Goal: Task Accomplishment & Management: Complete application form

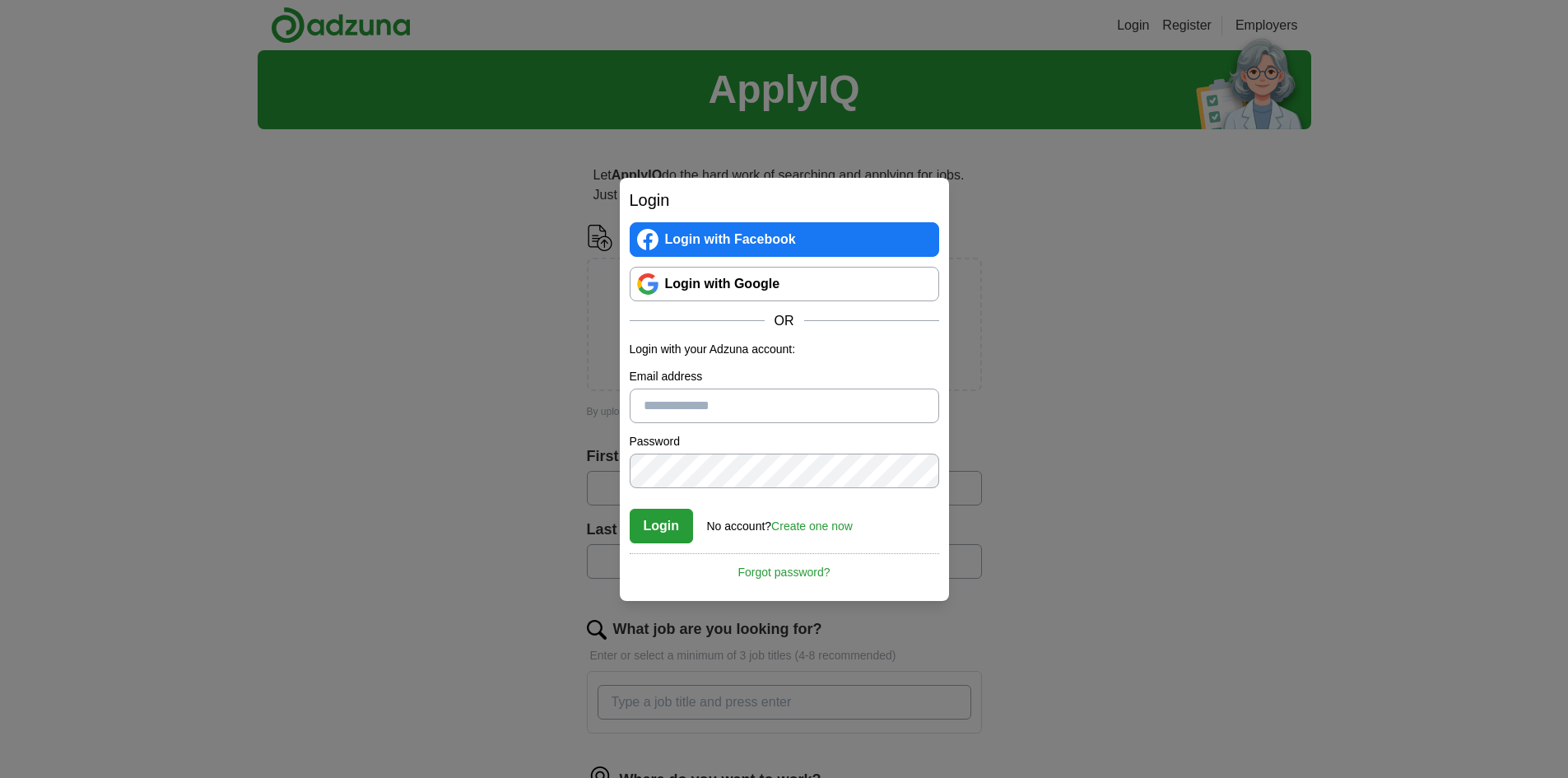
click at [802, 286] on link "Login with Google" at bounding box center [784, 284] width 309 height 35
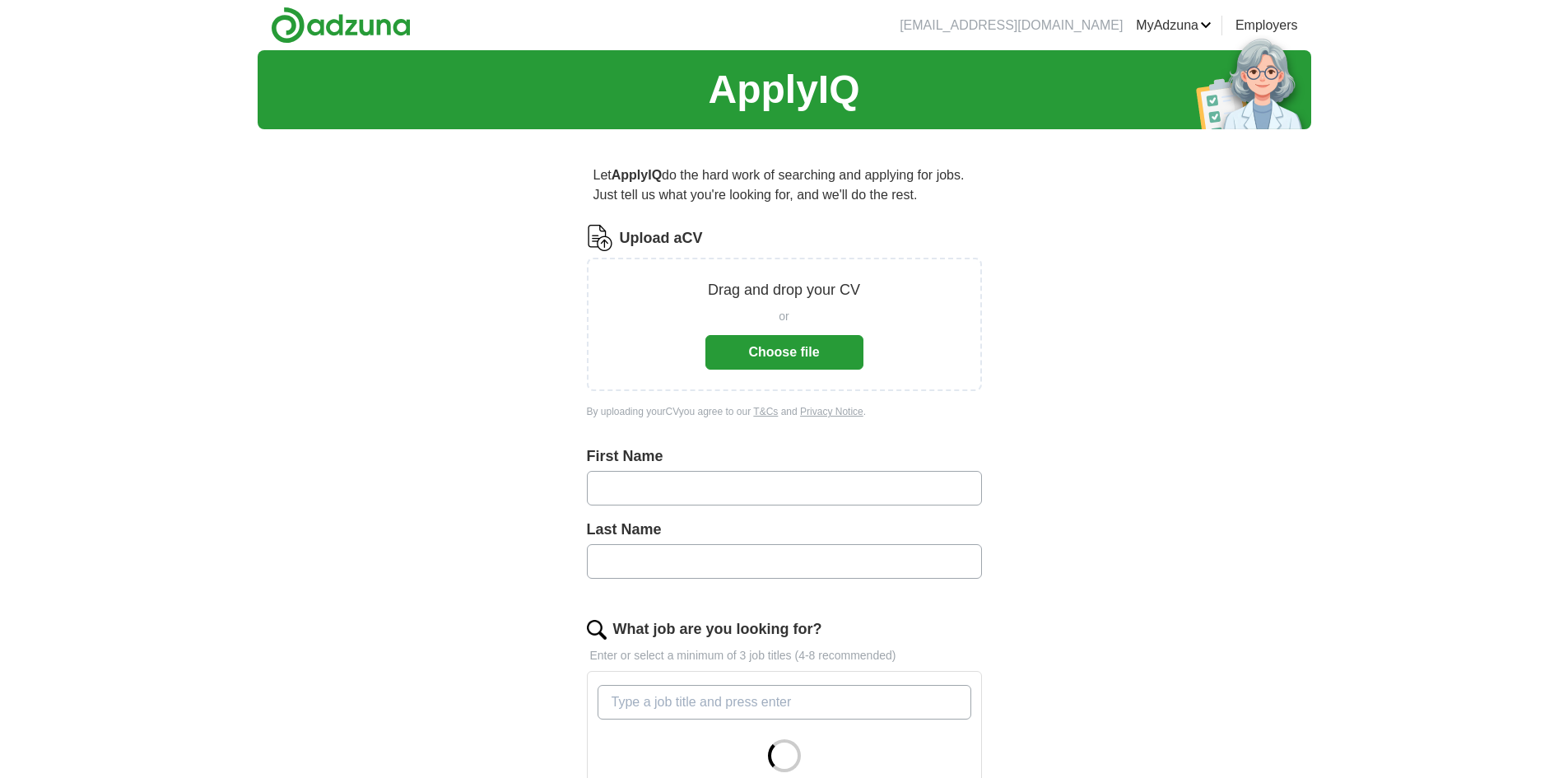
click at [832, 354] on button "Choose file" at bounding box center [784, 352] width 158 height 35
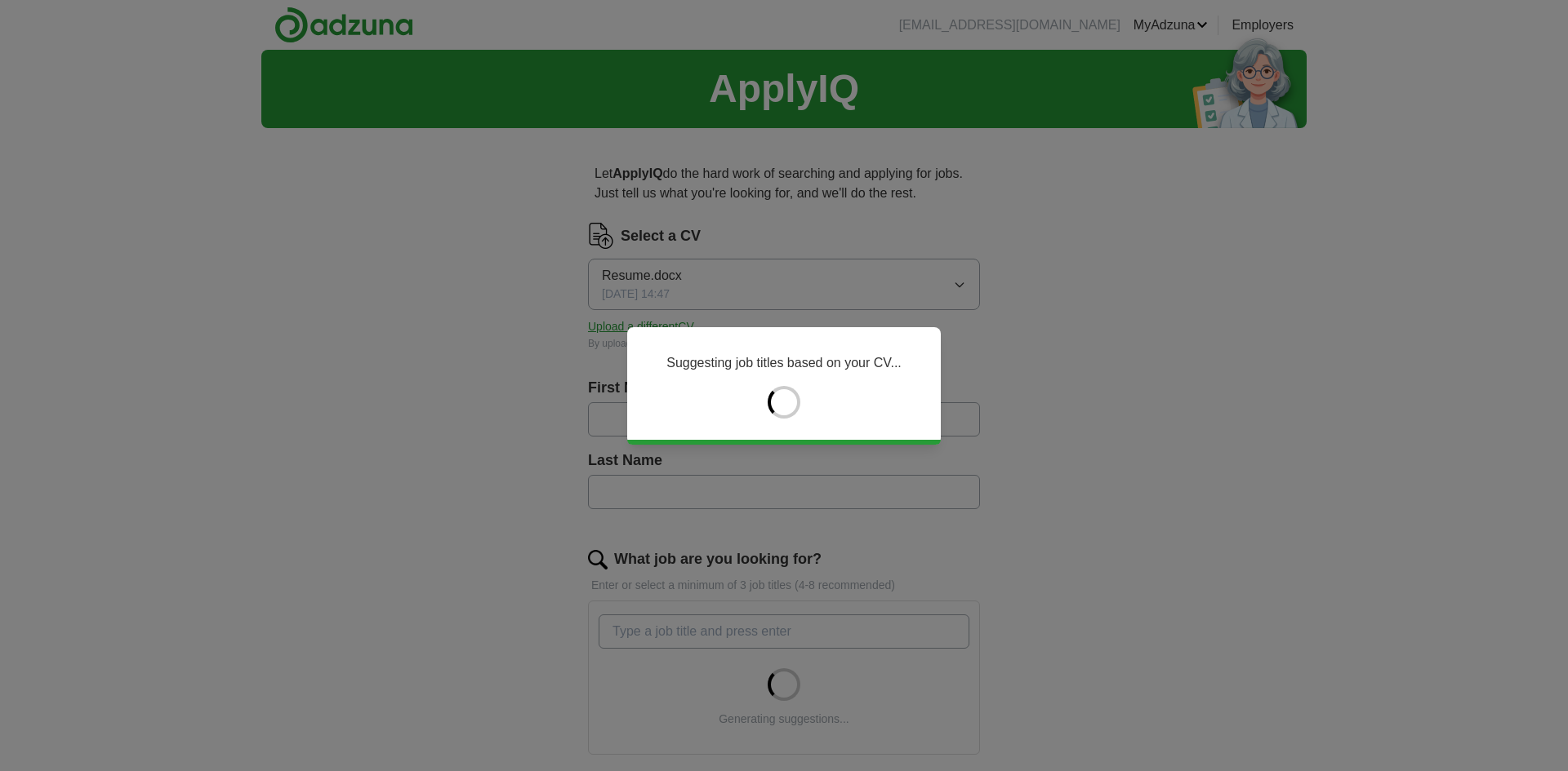
type input "***"
type input "****"
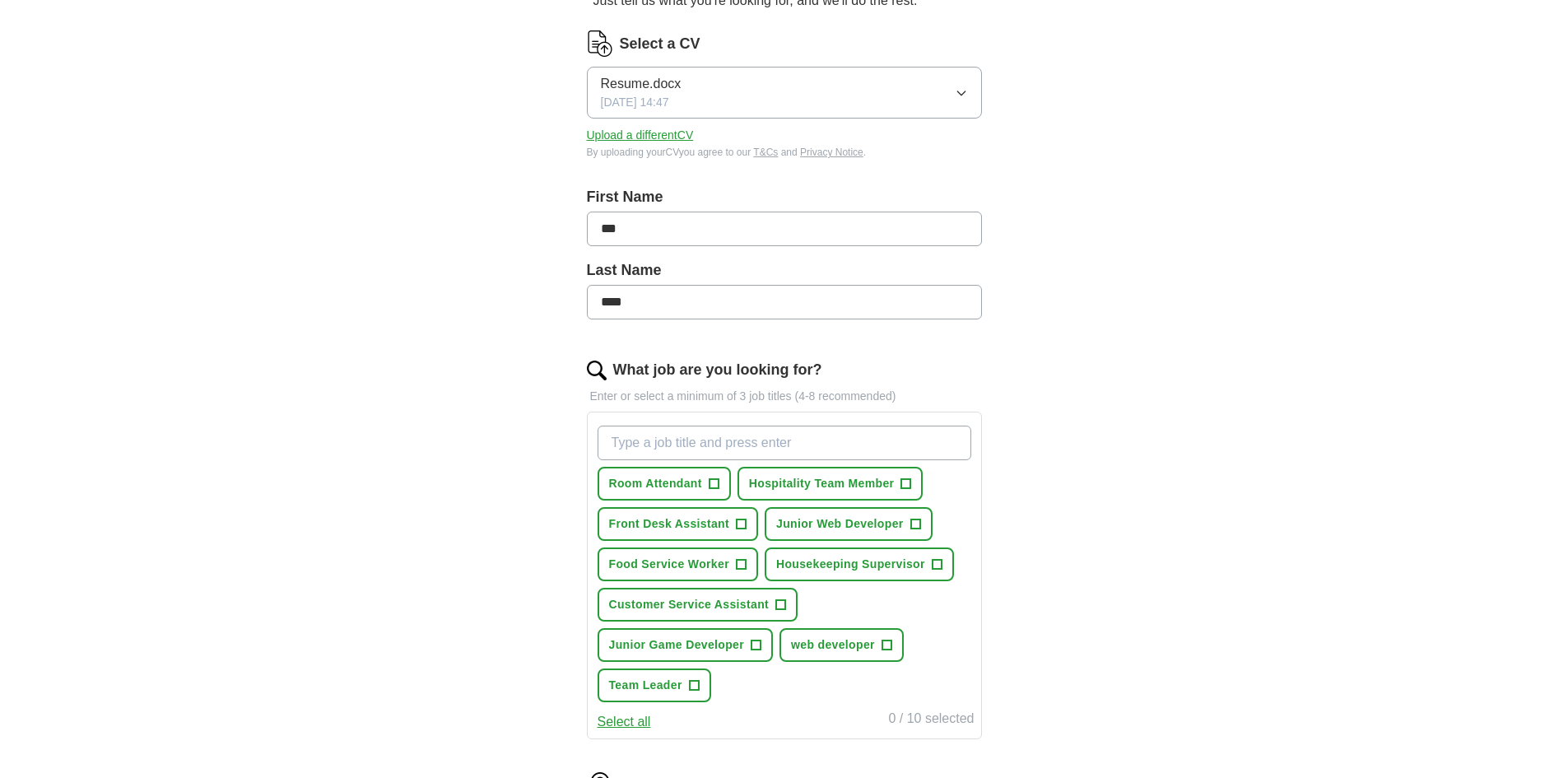
scroll to position [247, 0]
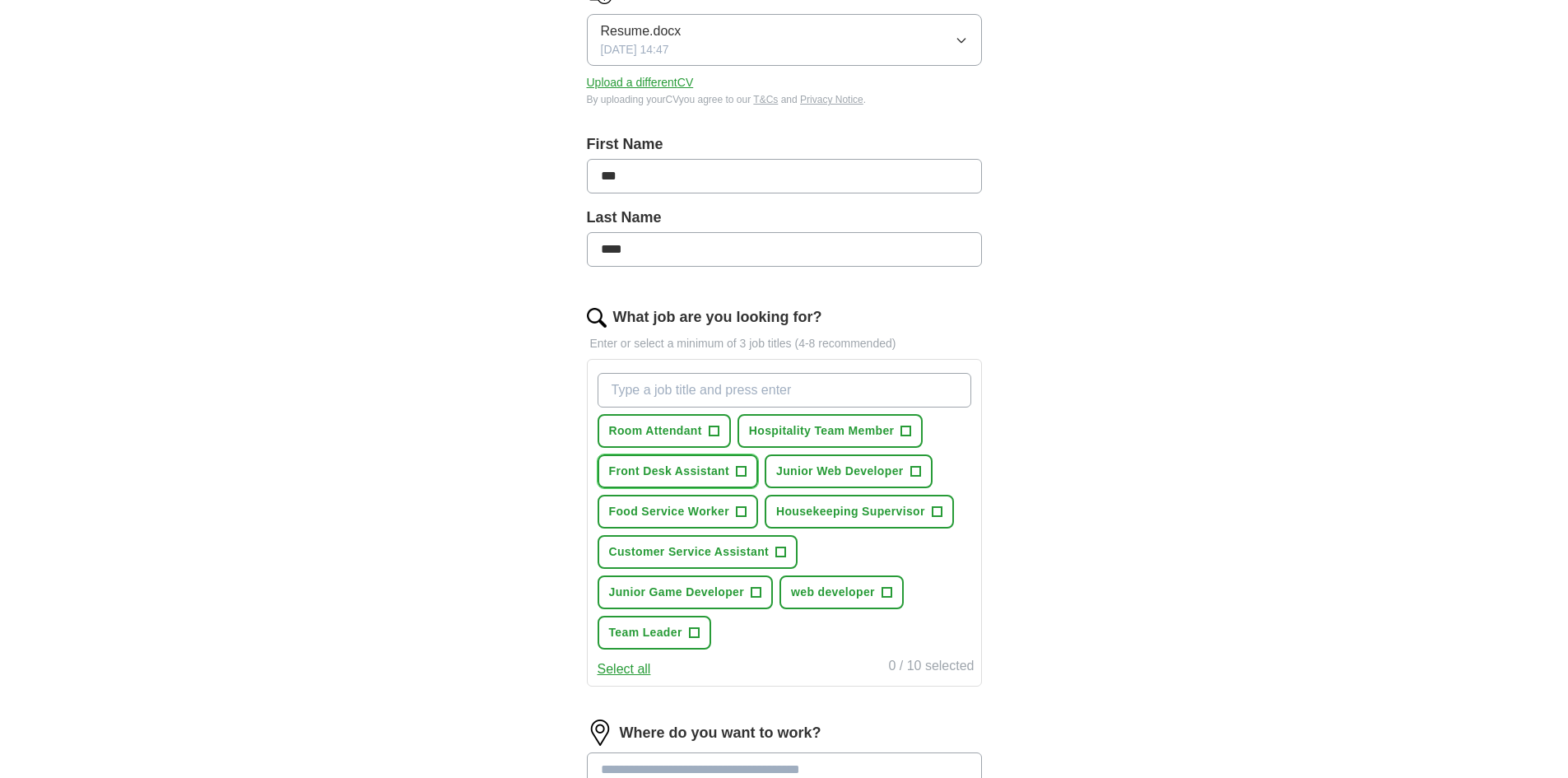
click at [707, 478] on span "Front Desk Assistant" at bounding box center [670, 471] width 121 height 17
click at [708, 469] on span "Front Desk Assistant" at bounding box center [670, 471] width 121 height 17
click at [690, 439] on span "Room Attendant" at bounding box center [656, 431] width 93 height 17
click at [794, 435] on span "Hospitality Team Member" at bounding box center [822, 431] width 146 height 17
click at [691, 500] on button "Food Service Worker +" at bounding box center [677, 512] width 161 height 34
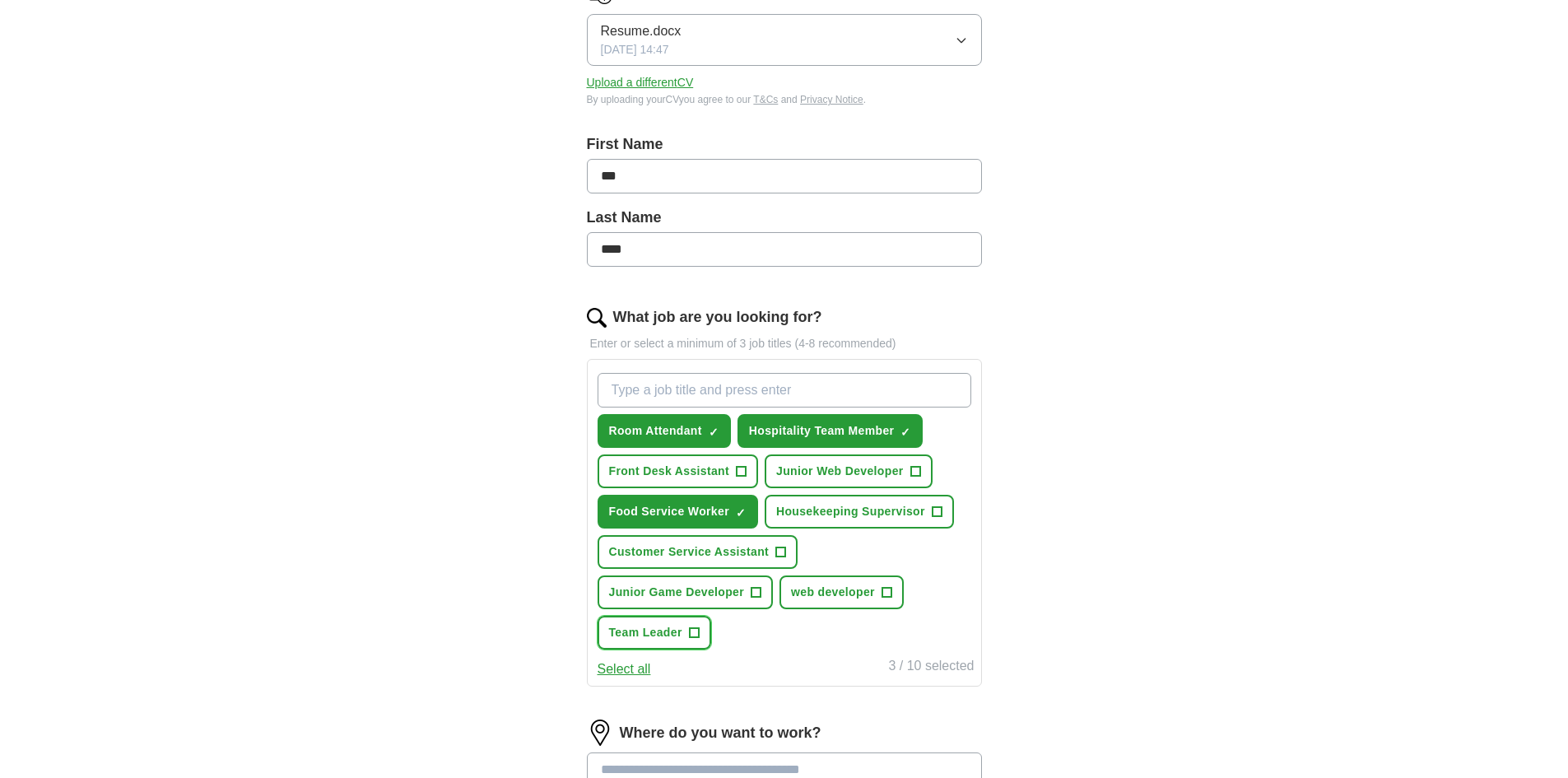
click at [704, 635] on button "Team Leader +" at bounding box center [654, 633] width 114 height 34
click at [710, 624] on button "Team Leader ✓ ×" at bounding box center [654, 633] width 114 height 34
click at [865, 596] on span "web developer" at bounding box center [832, 593] width 84 height 17
click at [758, 559] on span "Customer Service Assistant" at bounding box center [689, 552] width 161 height 17
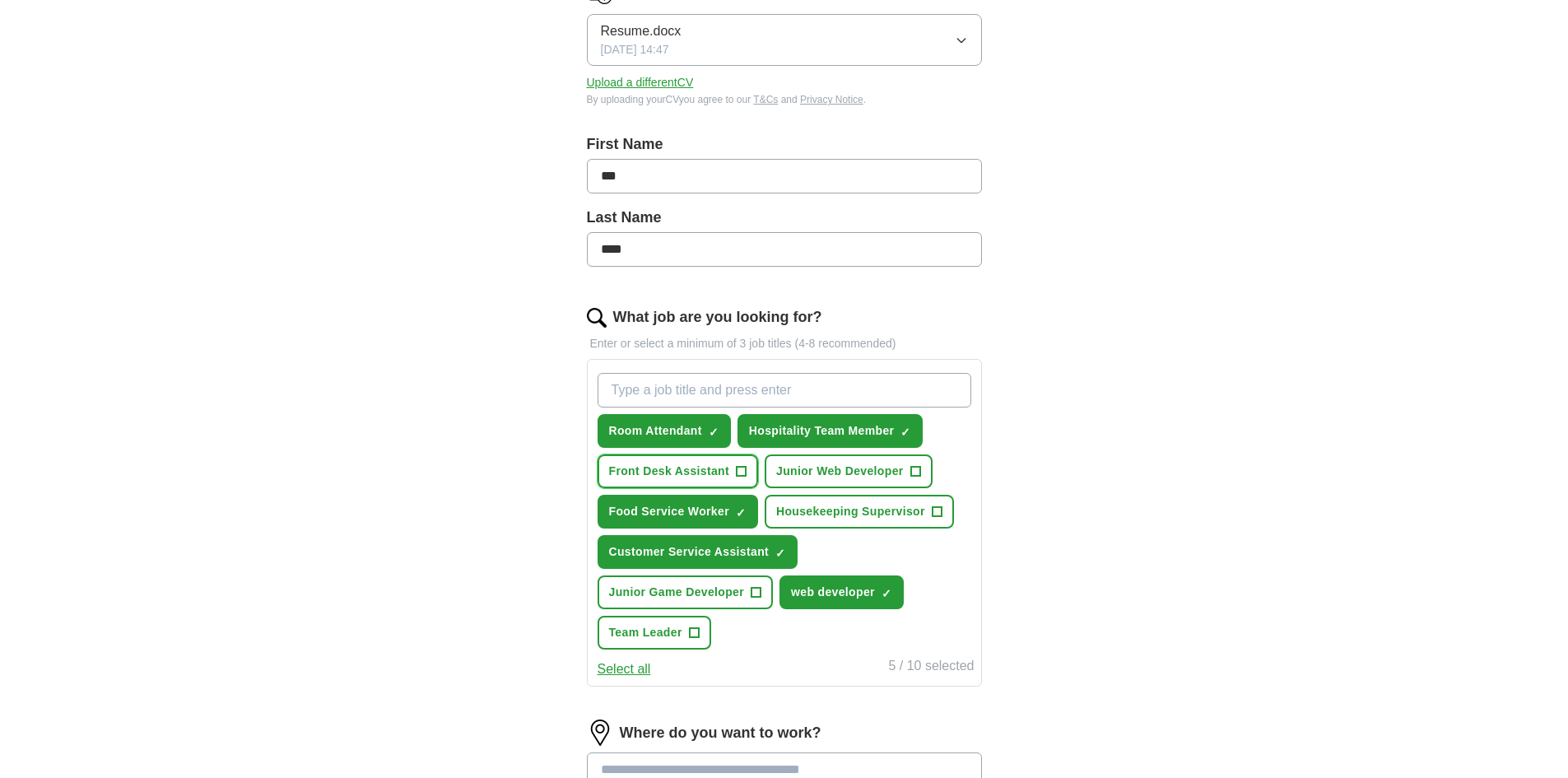
click at [713, 477] on span "Front Desk Assistant" at bounding box center [670, 471] width 121 height 17
click at [881, 515] on span "Housekeeping Supervisor" at bounding box center [850, 512] width 149 height 17
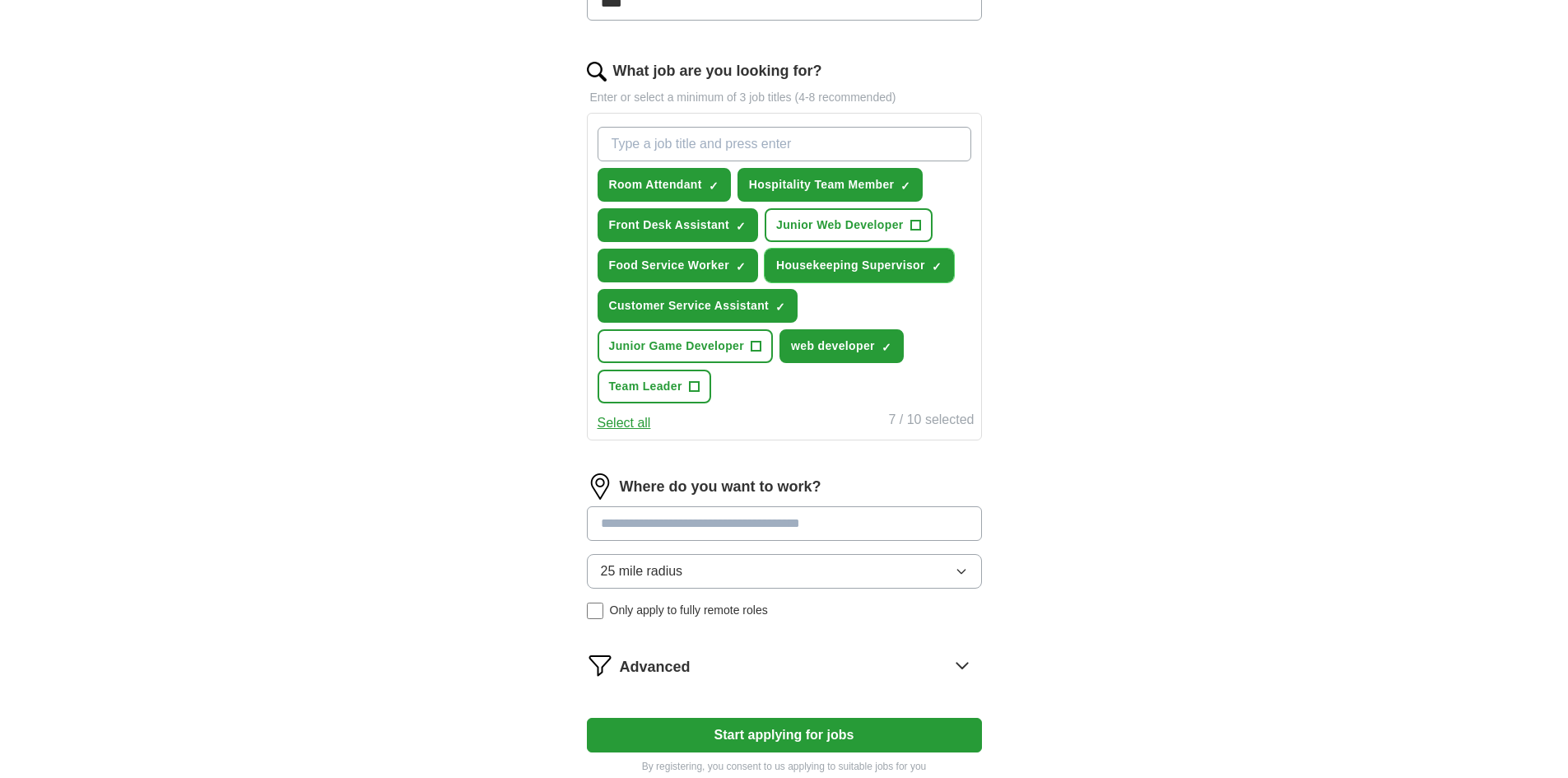
scroll to position [494, 0]
click at [705, 525] on input at bounding box center [784, 522] width 395 height 35
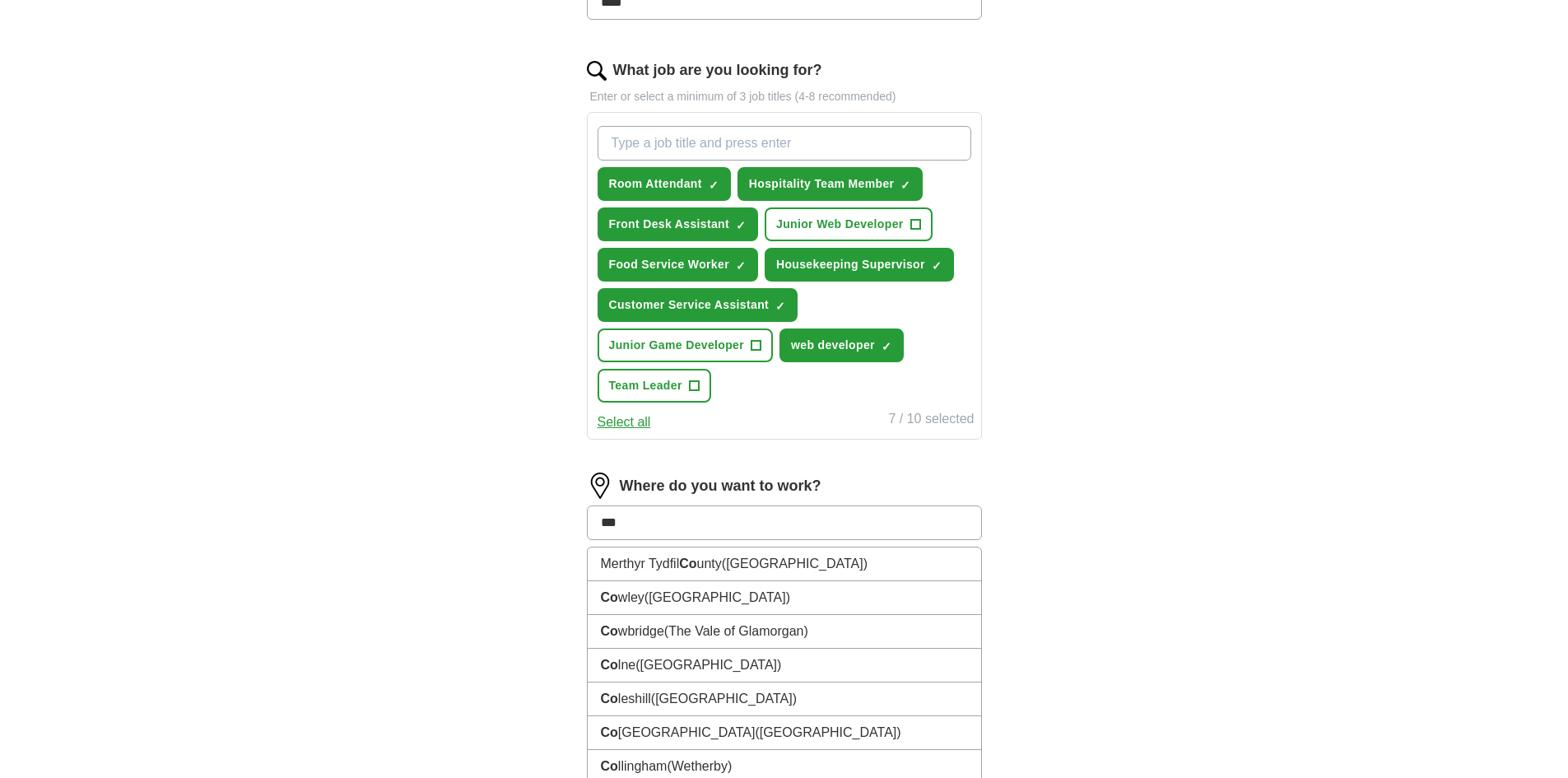
type input "****"
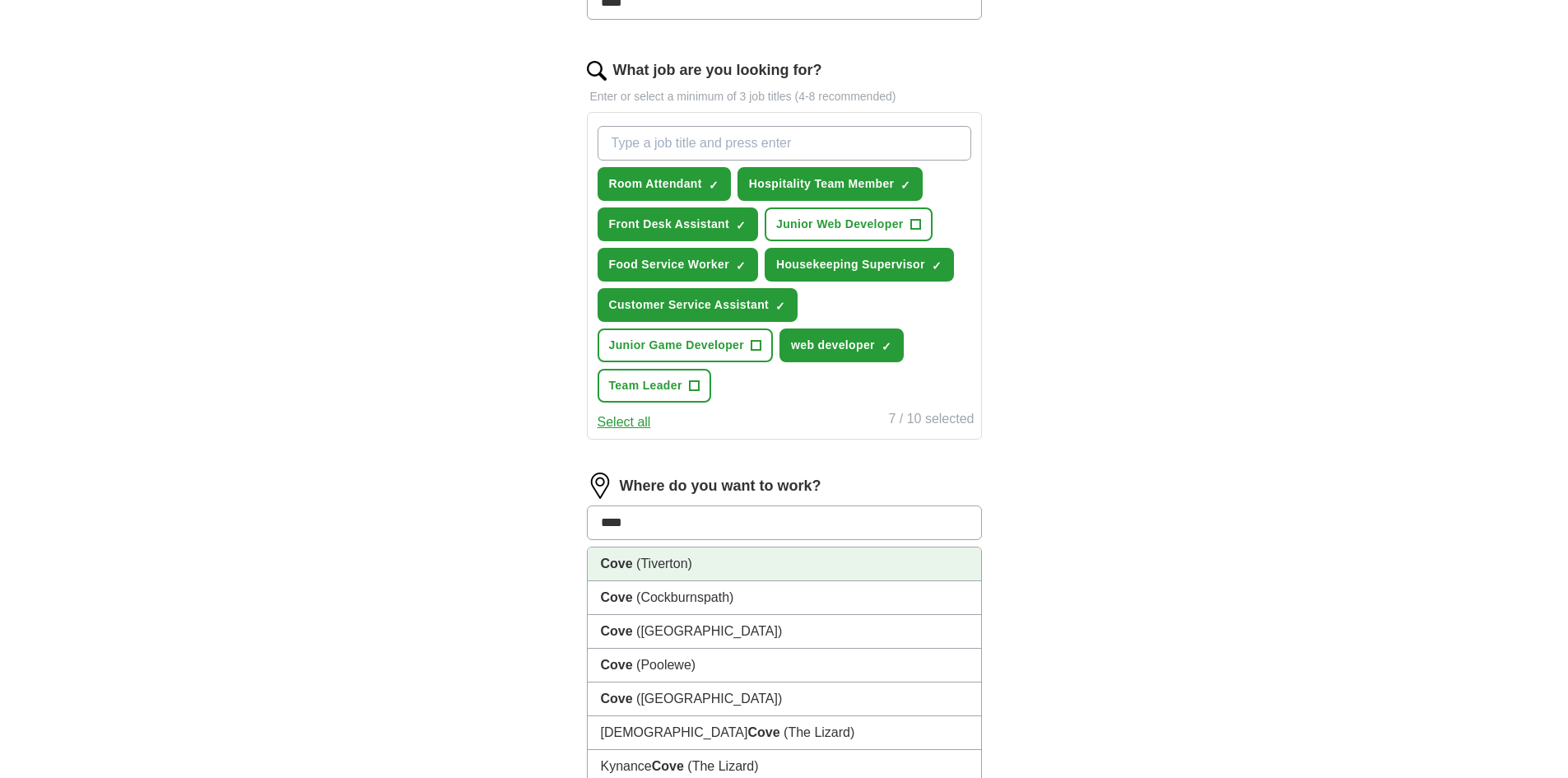
click at [709, 560] on li "Cove (Tiverton)" at bounding box center [784, 564] width 393 height 34
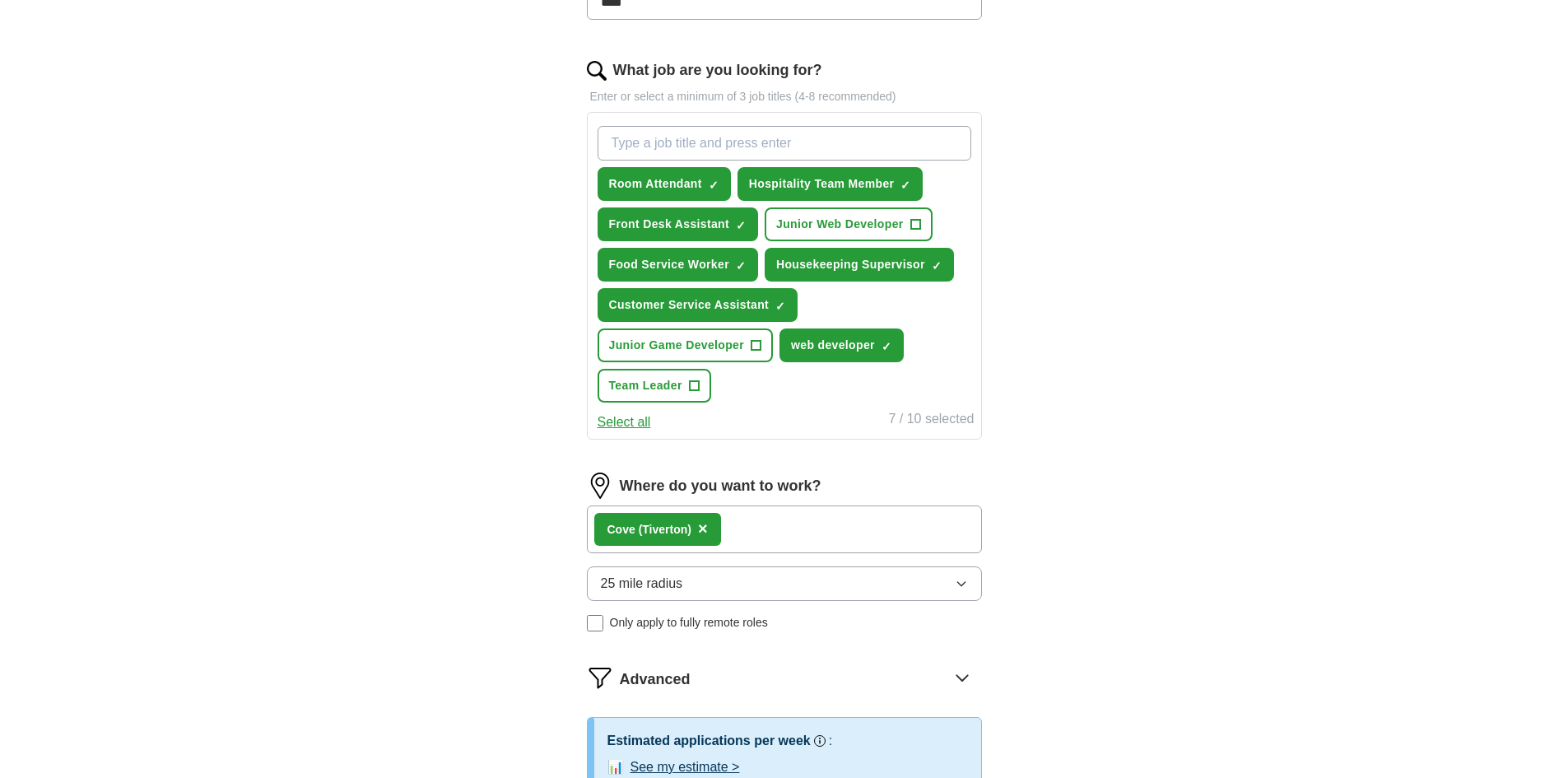
click at [704, 529] on span "×" at bounding box center [703, 528] width 10 height 18
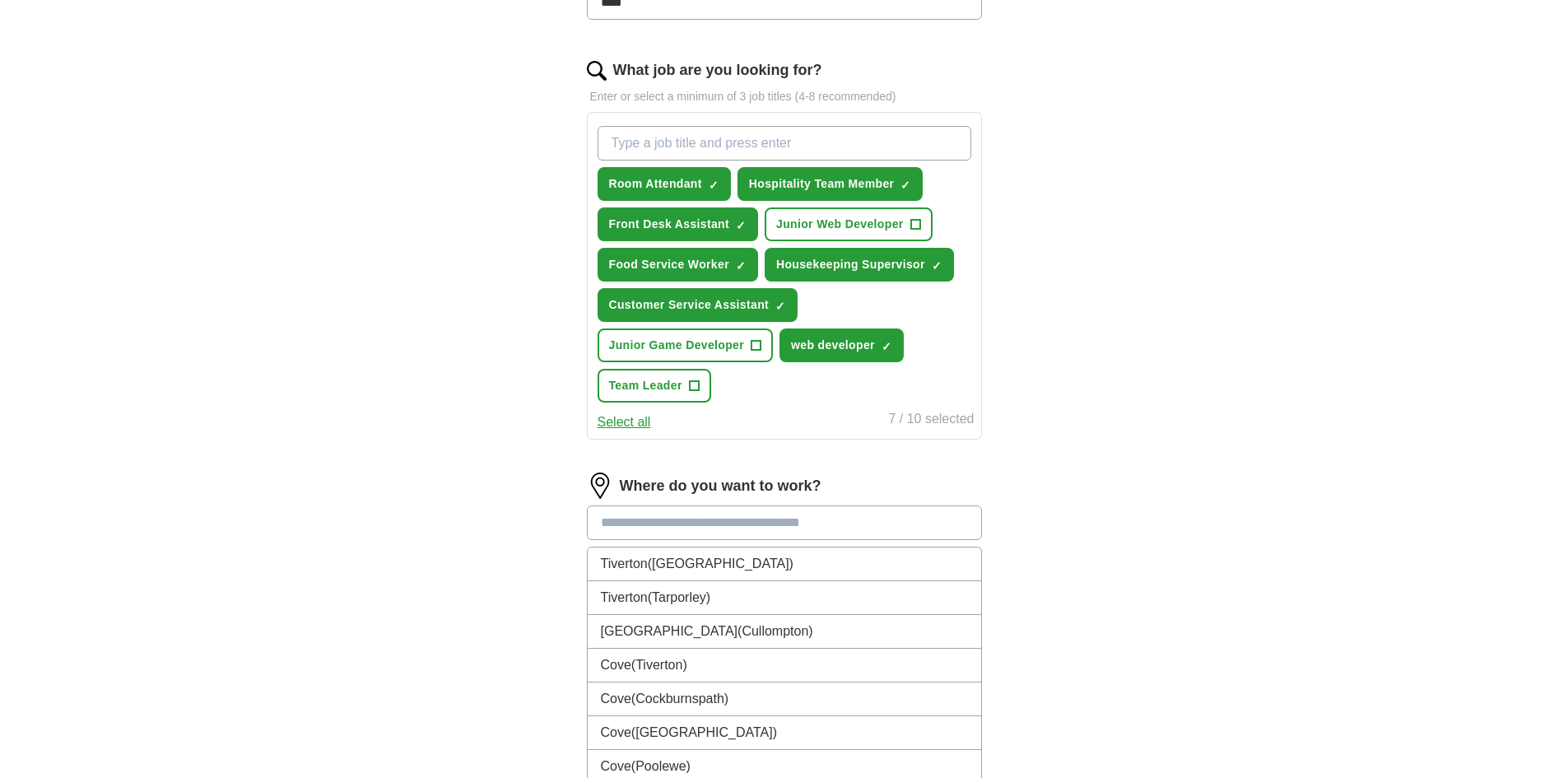
click at [697, 532] on input at bounding box center [784, 522] width 395 height 35
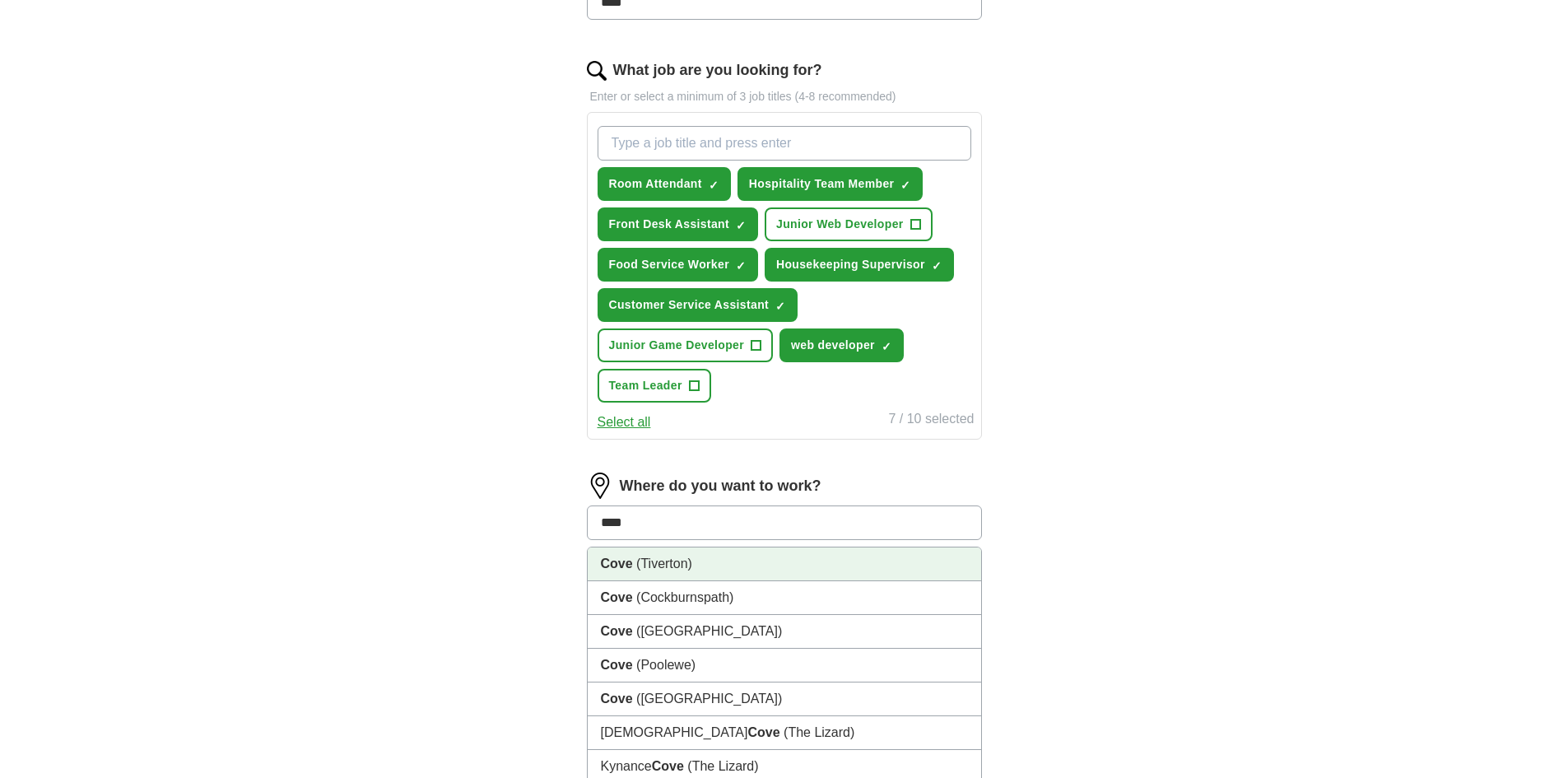
type input "*****"
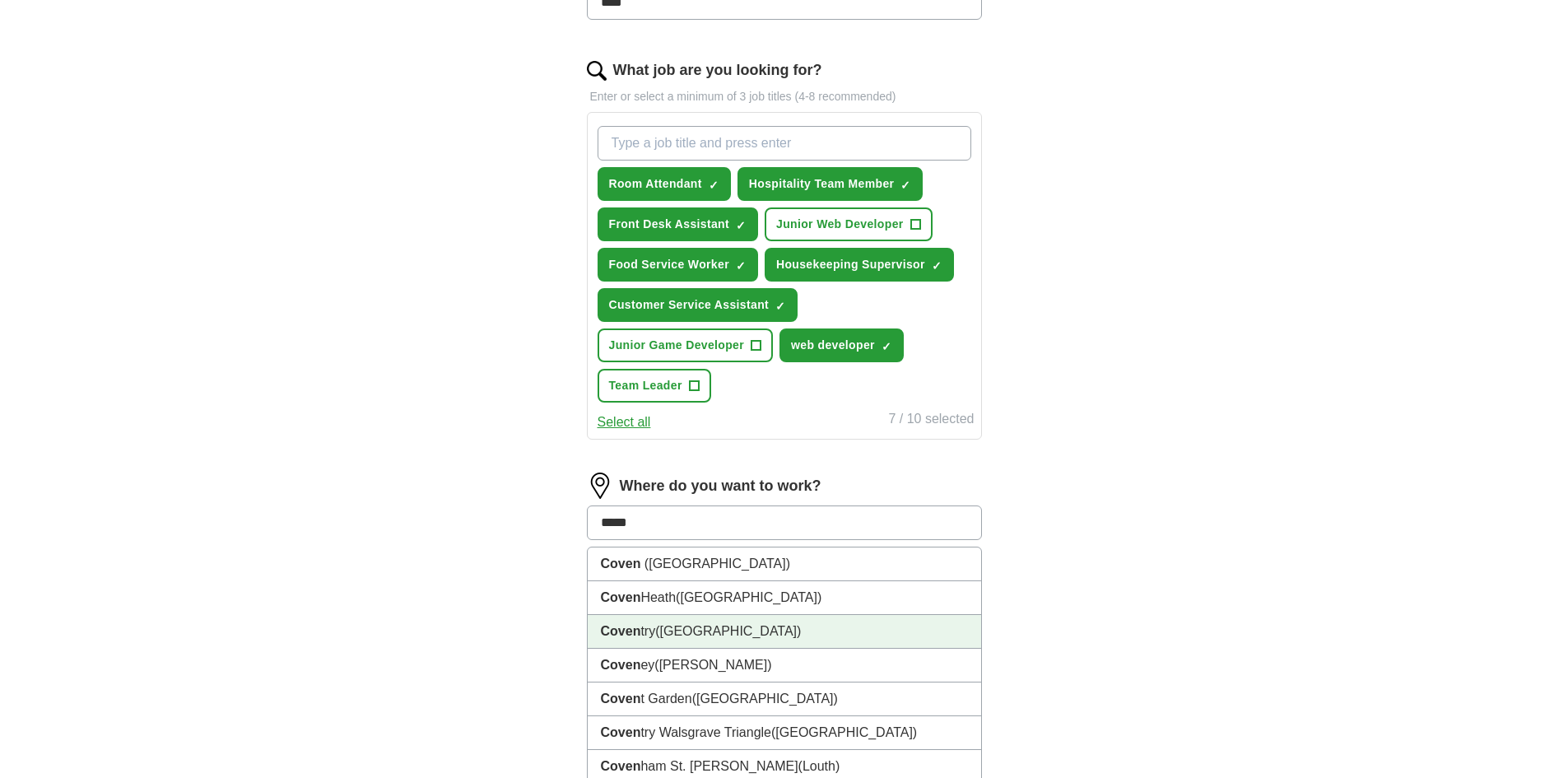
click at [697, 623] on li "Coven try ([GEOGRAPHIC_DATA])" at bounding box center [784, 632] width 393 height 34
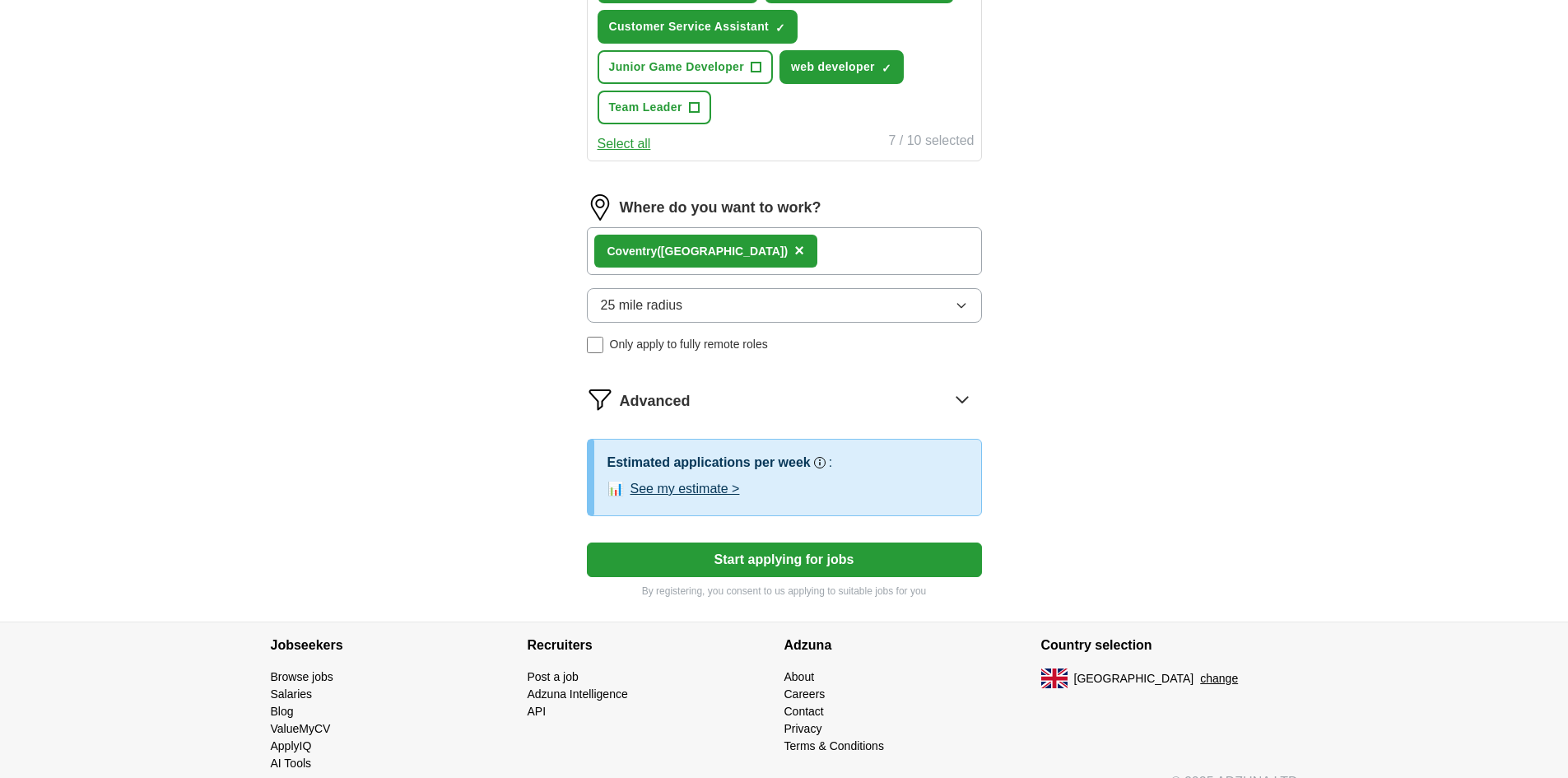
scroll to position [800, 0]
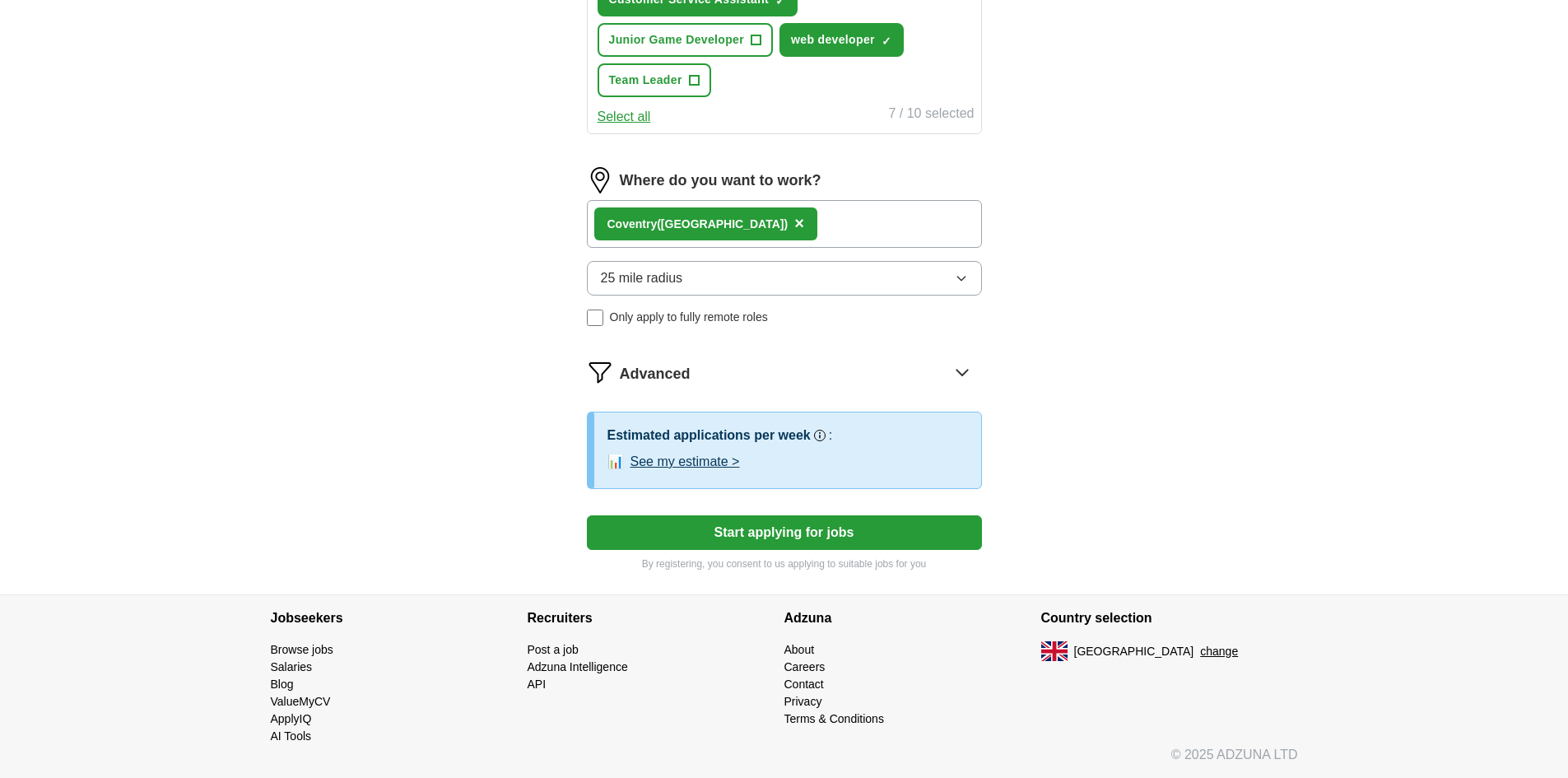
click at [728, 283] on button "25 mile radius" at bounding box center [784, 278] width 395 height 35
drag, startPoint x: 829, startPoint y: 521, endPoint x: 836, endPoint y: 514, distance: 9.9
click at [835, 533] on button "Start applying for jobs" at bounding box center [784, 532] width 395 height 35
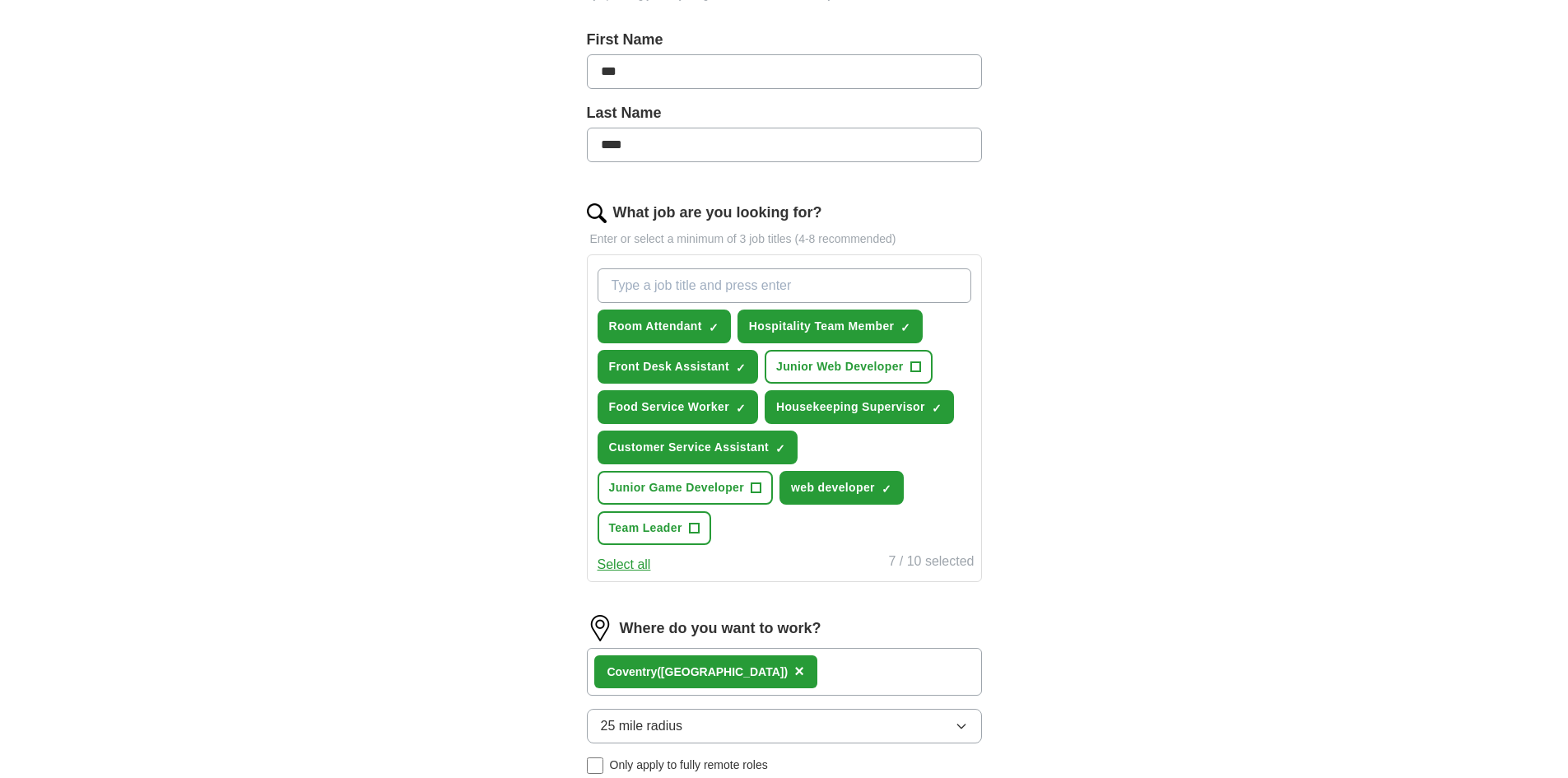
scroll to position [0, 0]
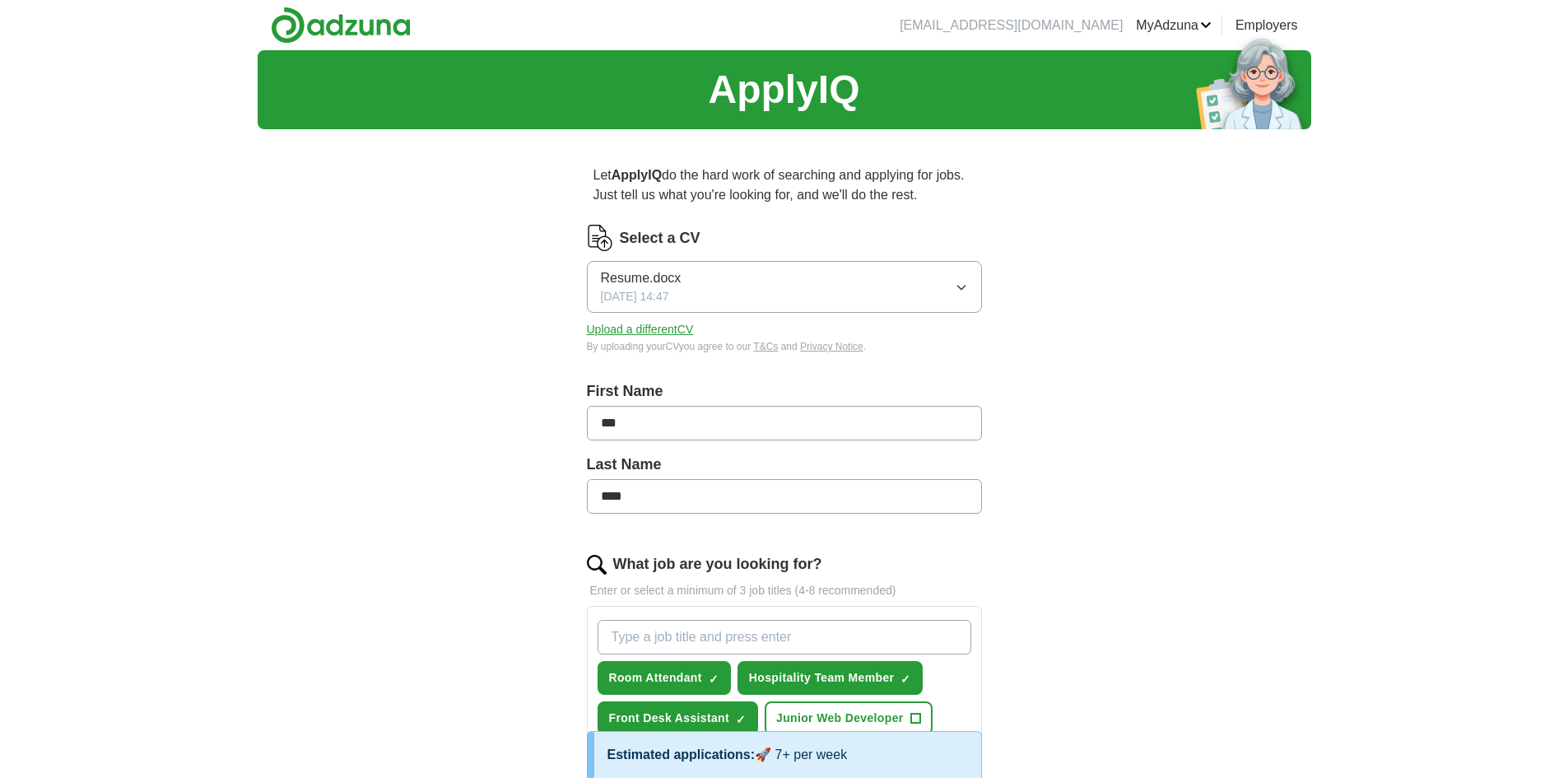
select select "**"
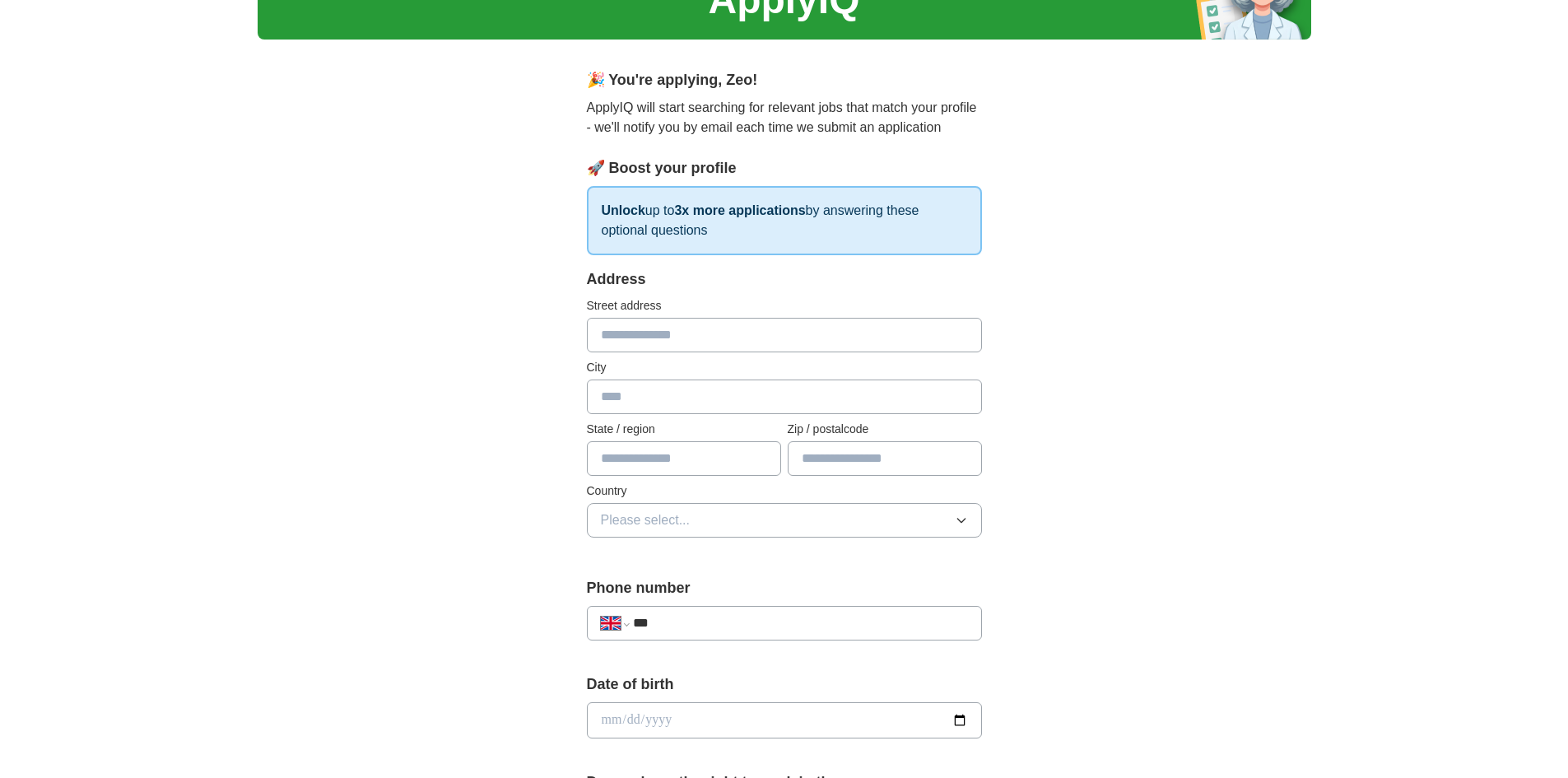
scroll to position [83, 0]
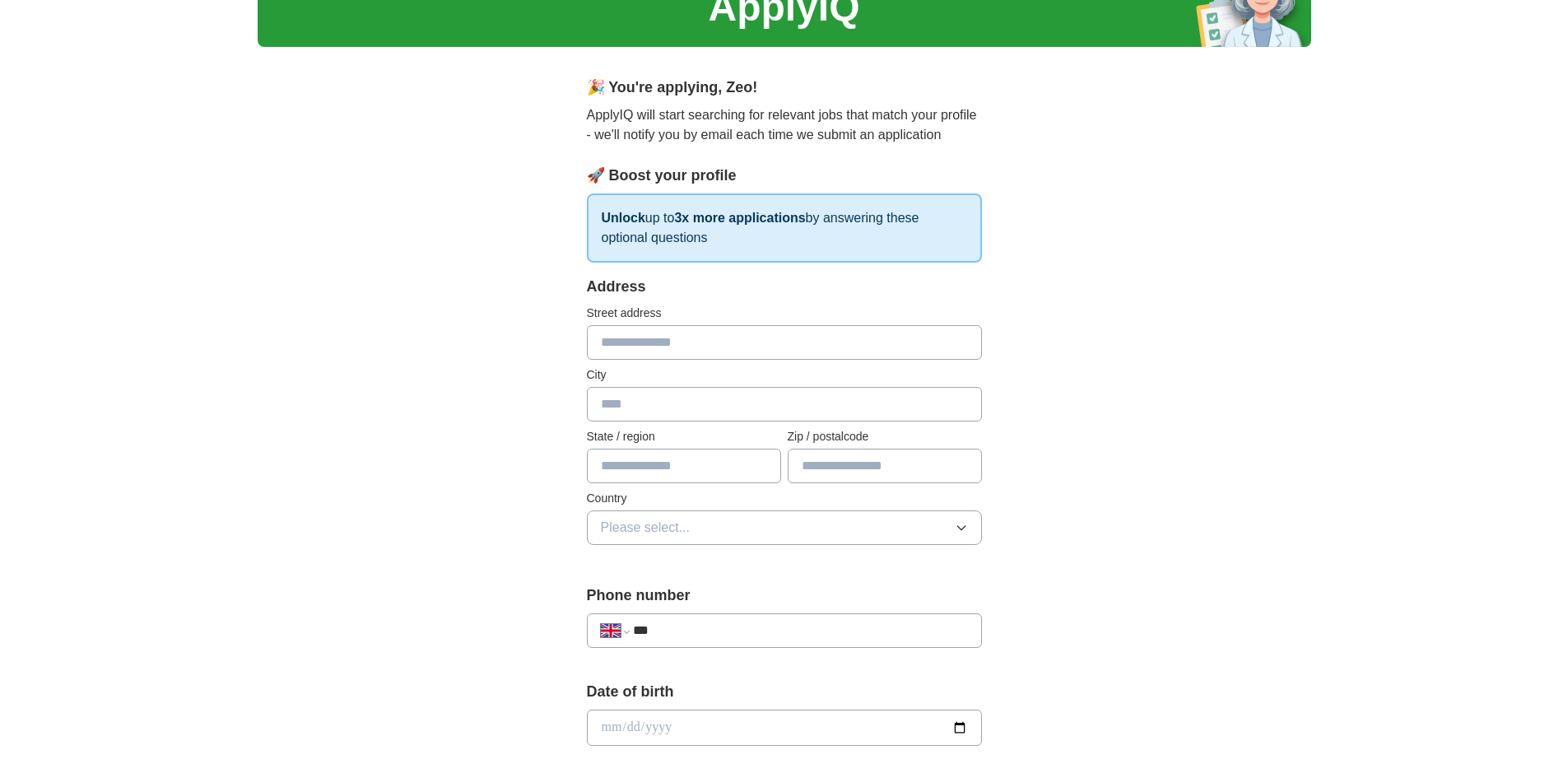
click at [725, 343] on input "text" at bounding box center [784, 342] width 395 height 35
type input "*******"
type input "********"
type input "*******"
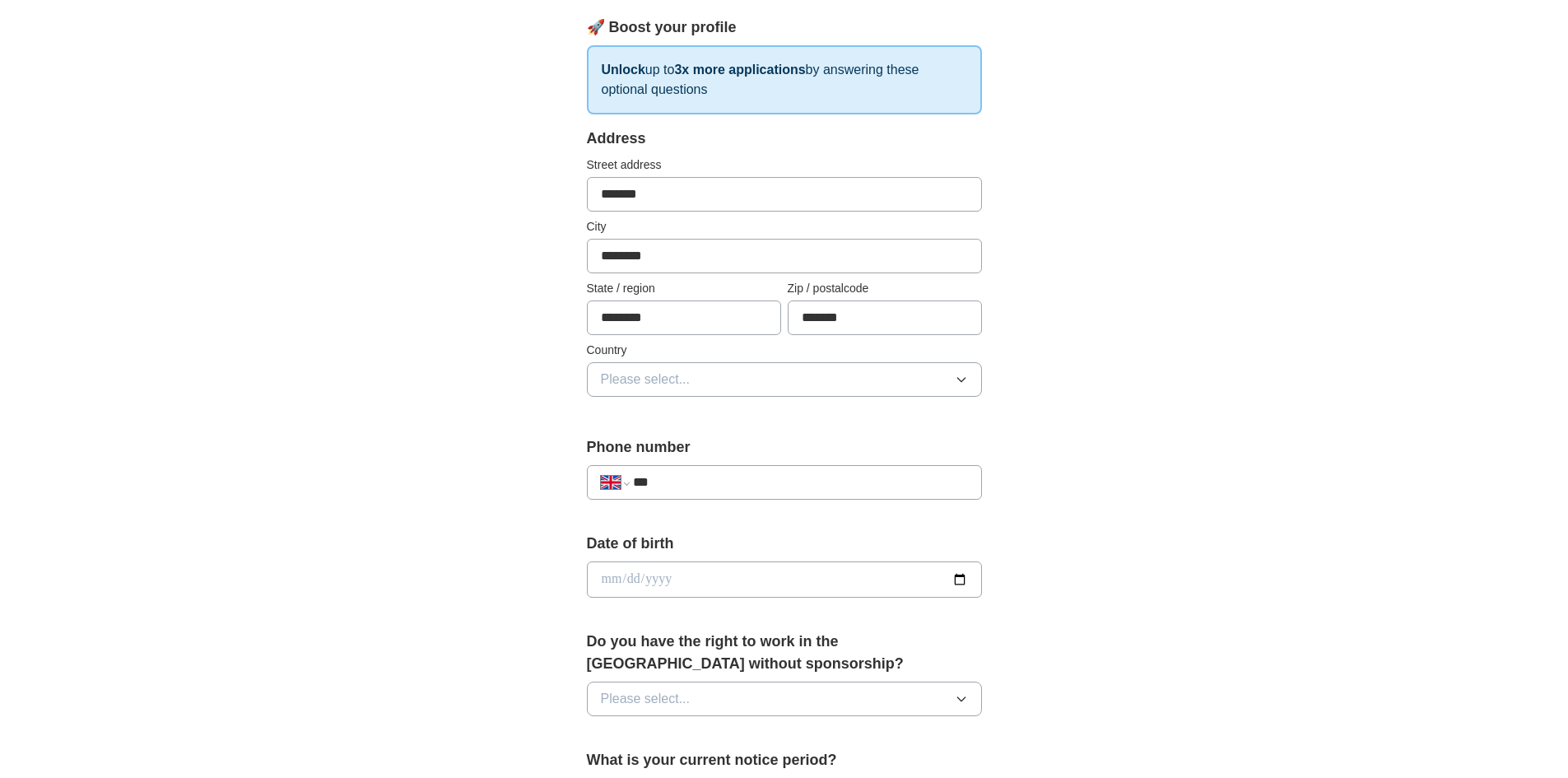
scroll to position [247, 0]
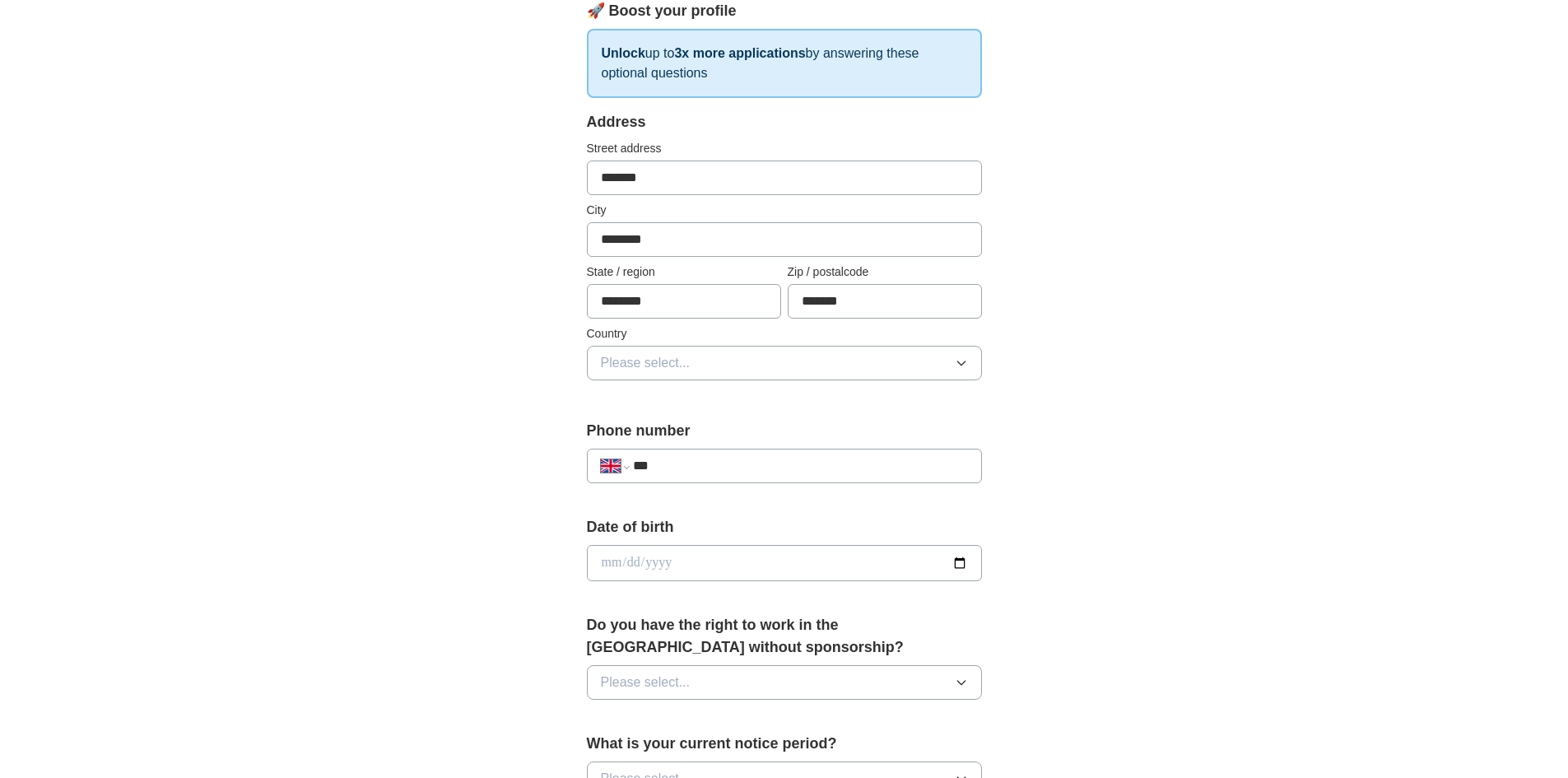
click at [691, 375] on button "Please select..." at bounding box center [784, 363] width 395 height 35
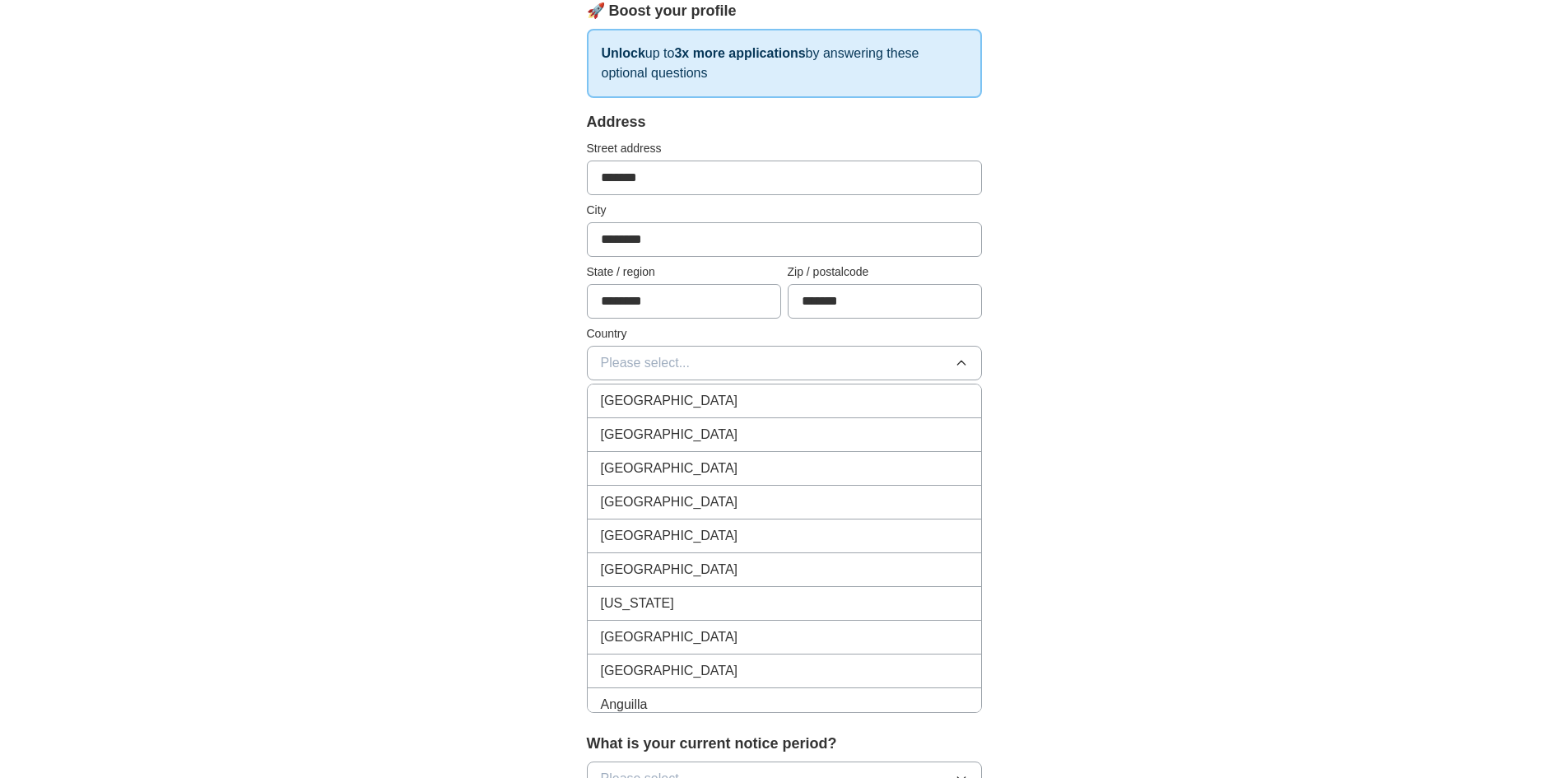
click at [692, 404] on span "[GEOGRAPHIC_DATA]" at bounding box center [670, 401] width 137 height 20
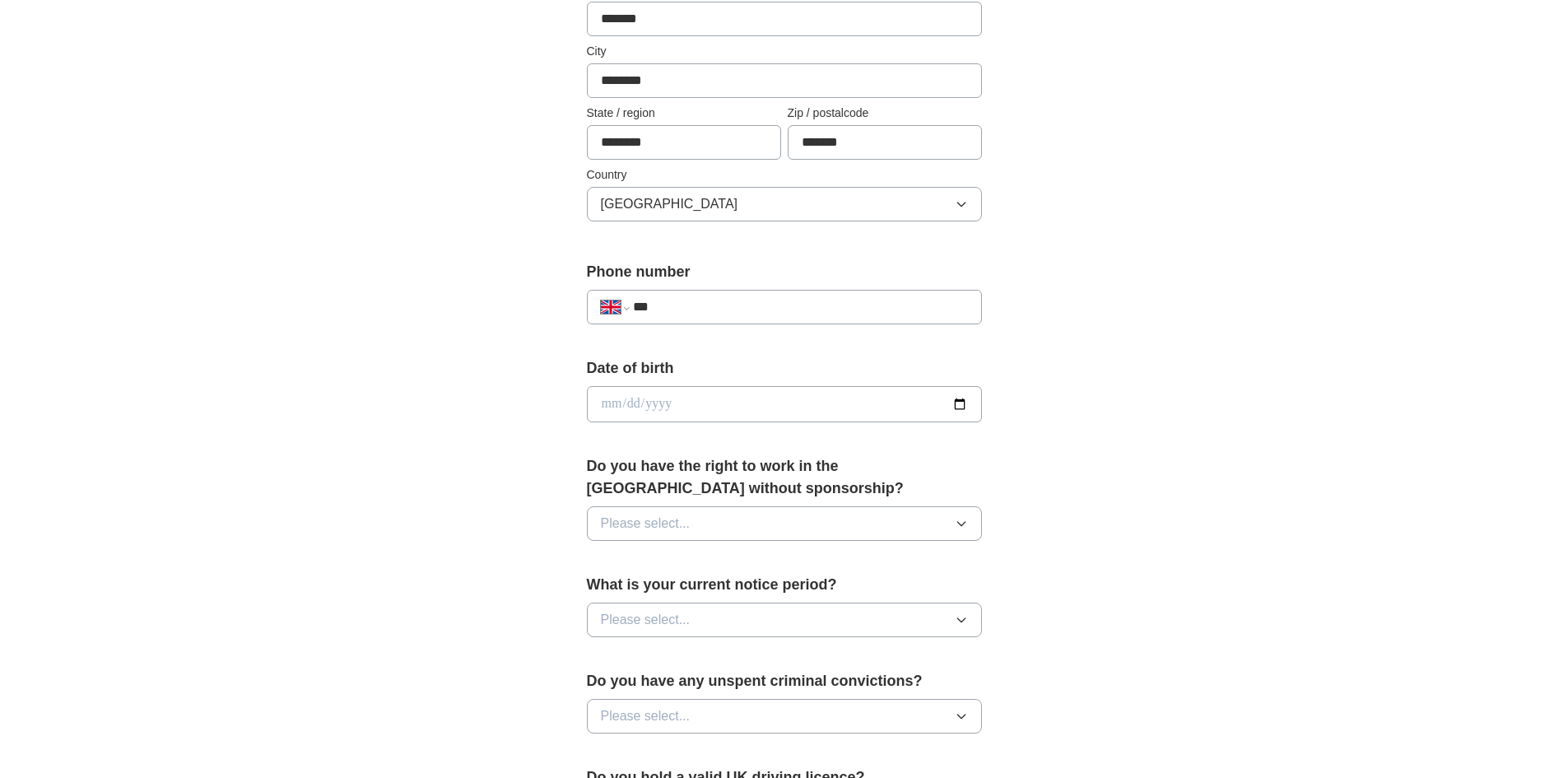
scroll to position [412, 0]
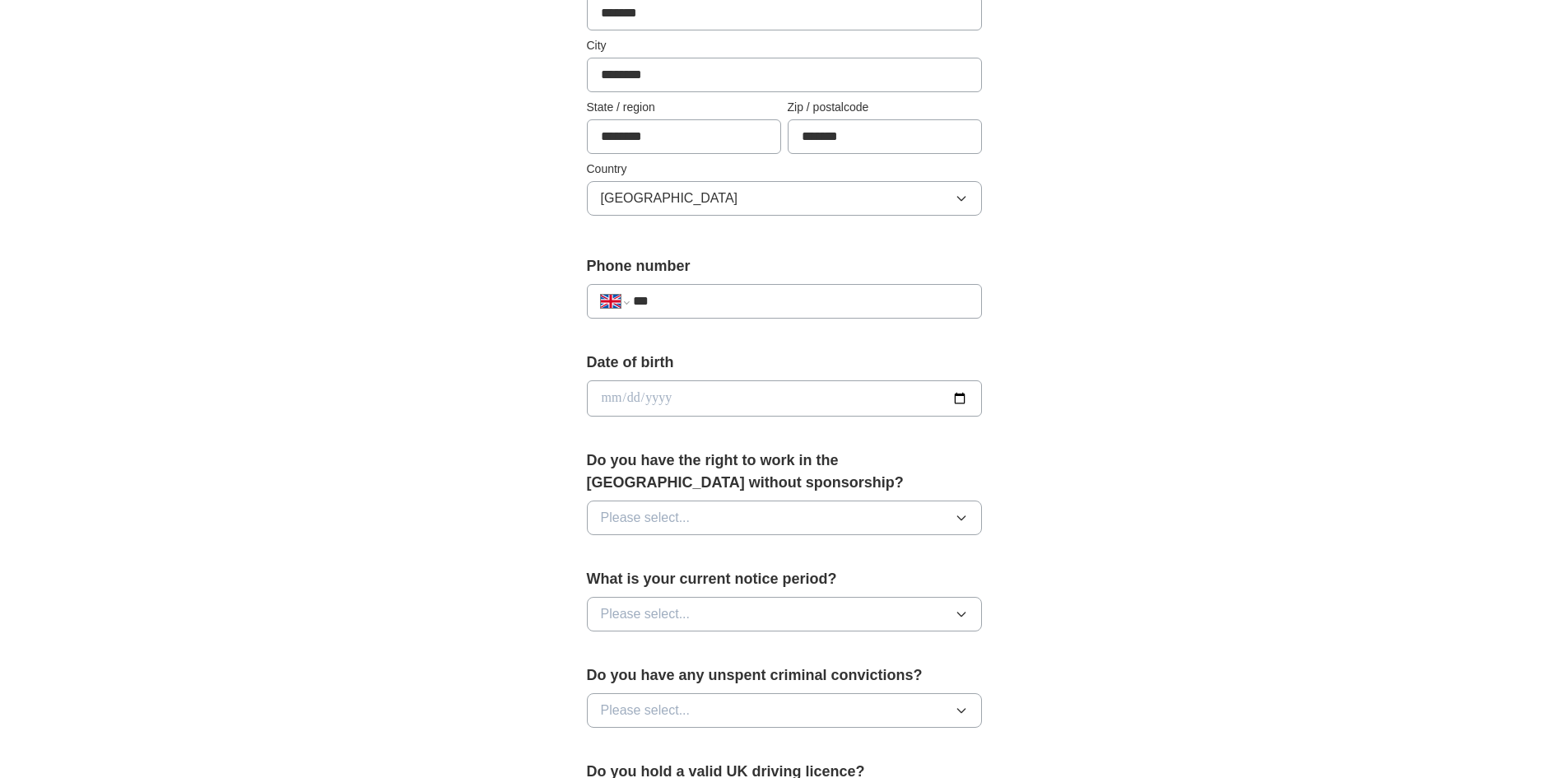
drag, startPoint x: 688, startPoint y: 299, endPoint x: 710, endPoint y: 306, distance: 23.1
click at [689, 298] on input "***" at bounding box center [800, 301] width 334 height 20
type input "**********"
click at [714, 390] on input "date" at bounding box center [784, 398] width 395 height 37
type input "**********"
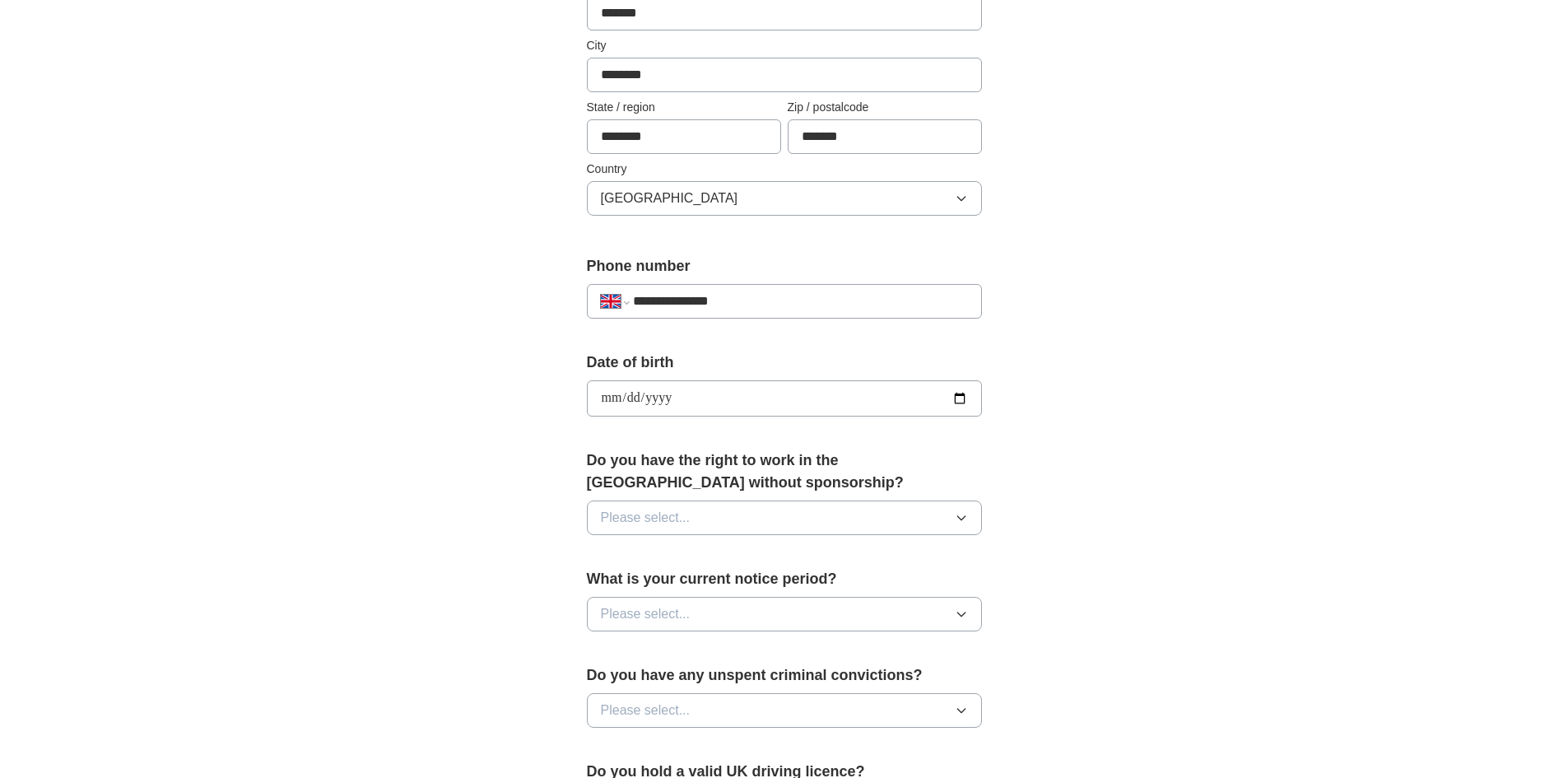
click at [672, 517] on span "Please select..." at bounding box center [645, 517] width 89 height 20
click at [675, 554] on div "Yes" at bounding box center [784, 555] width 367 height 20
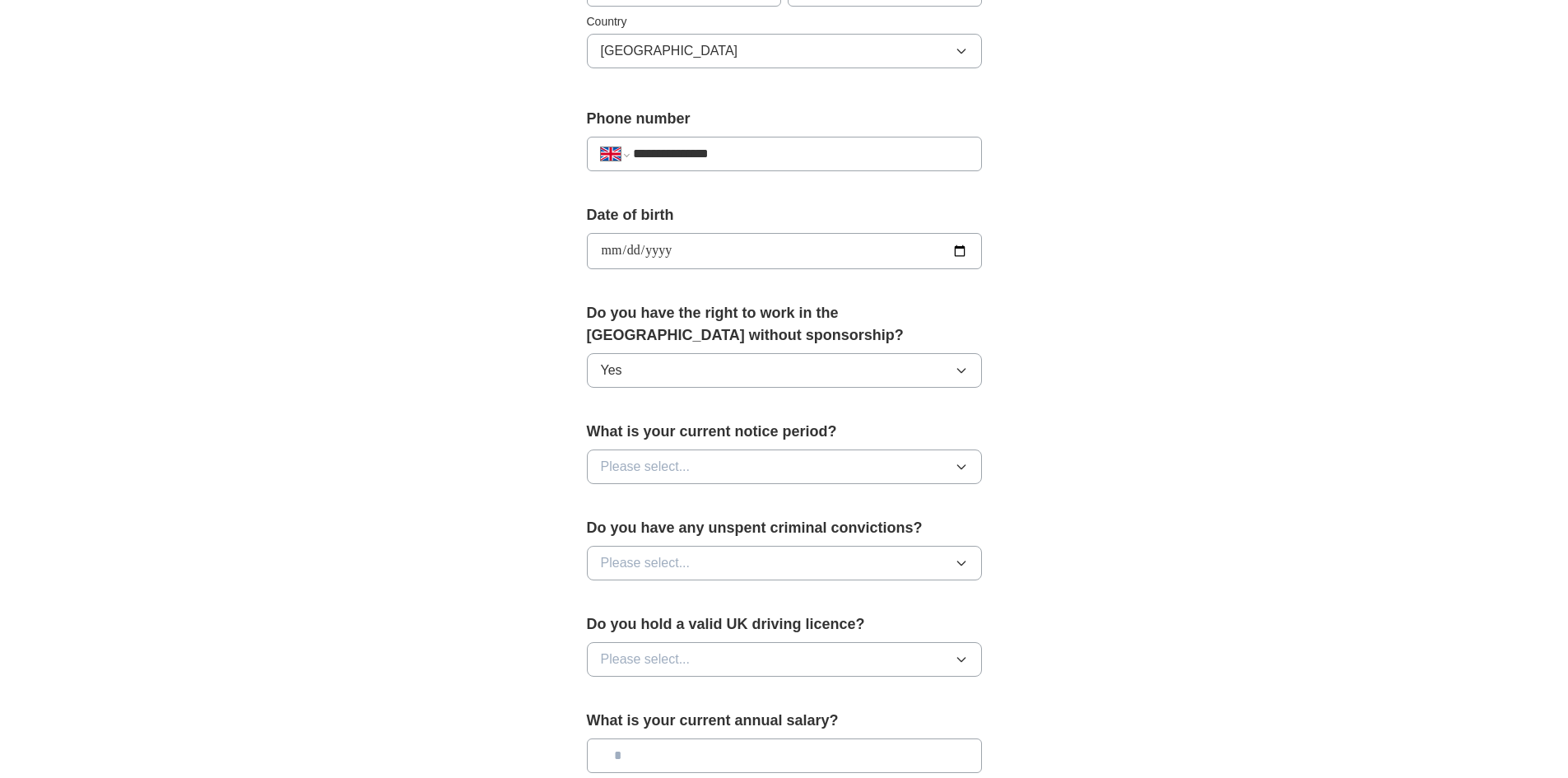
scroll to position [577, 0]
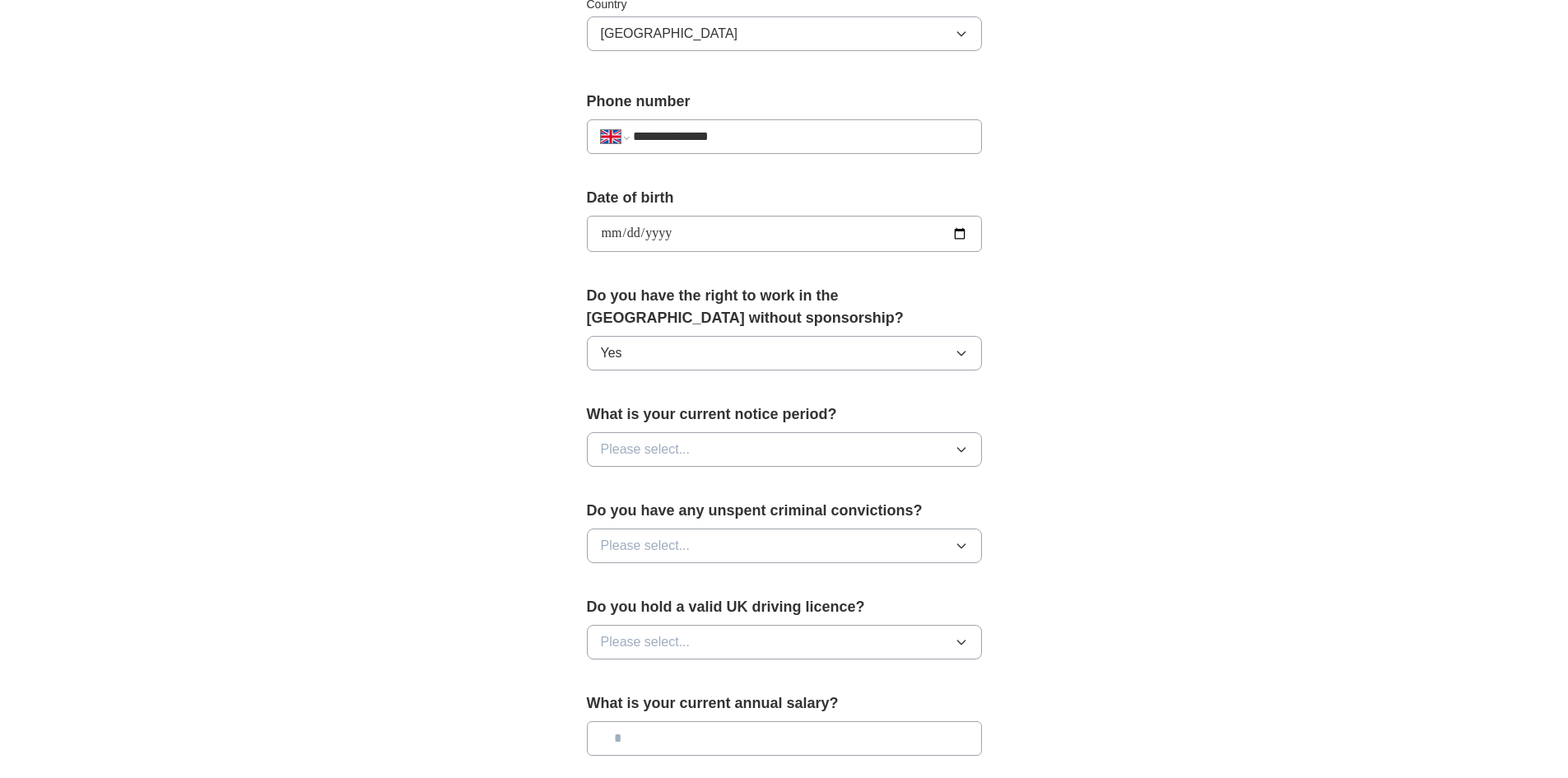
click at [643, 454] on span "Please select..." at bounding box center [645, 449] width 89 height 20
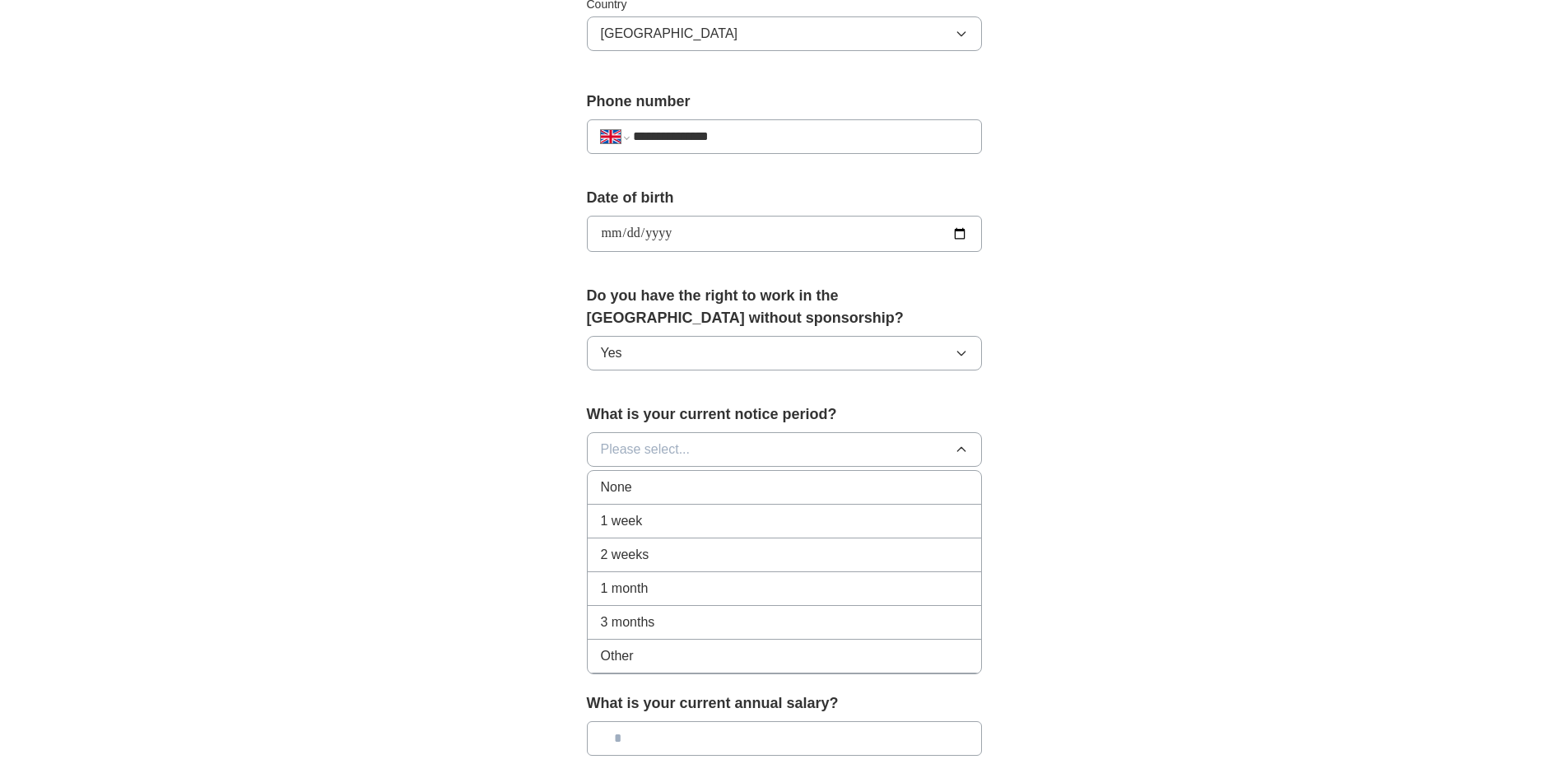
click at [647, 492] on div "None" at bounding box center [784, 487] width 367 height 20
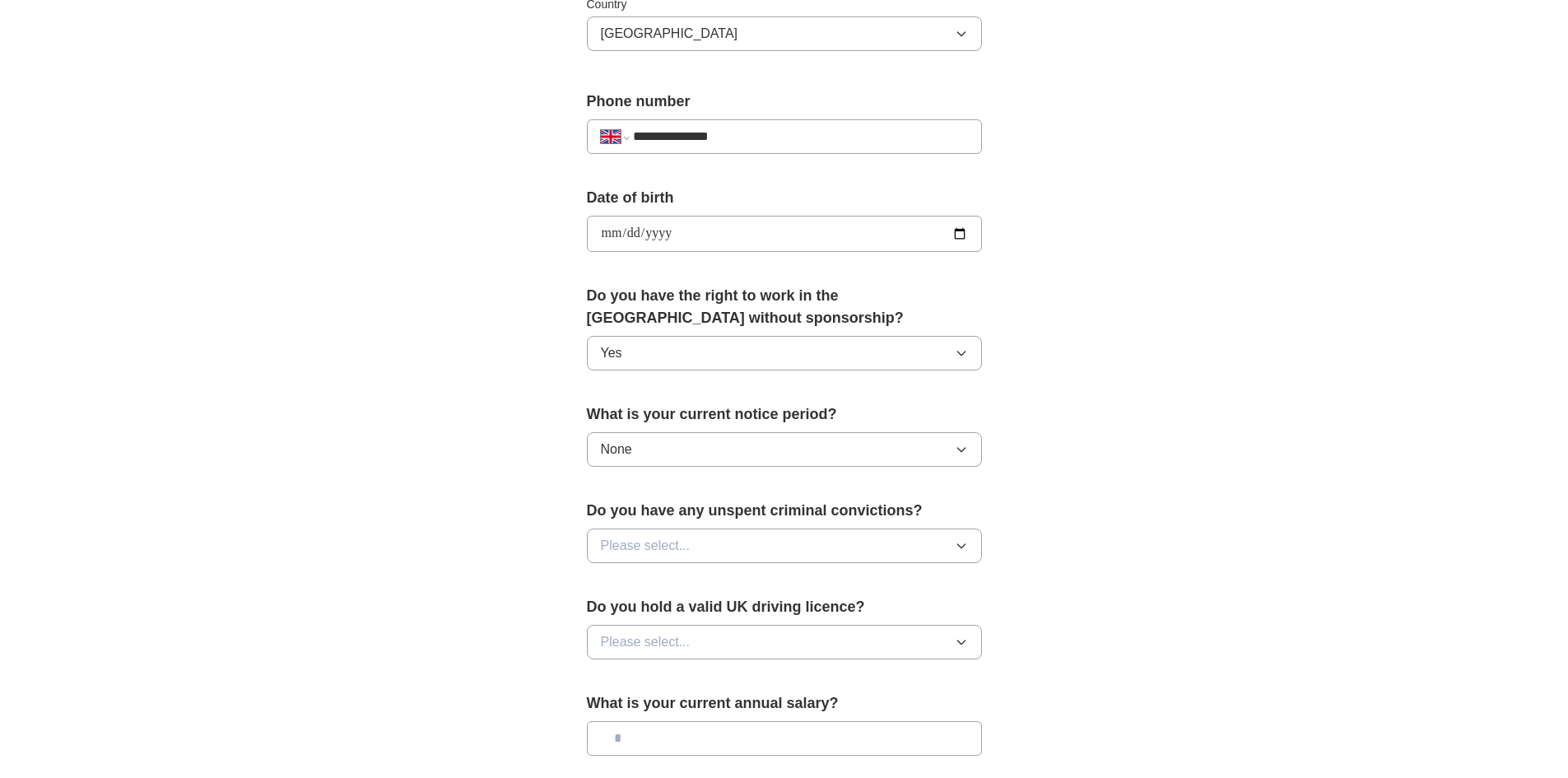
click at [661, 545] on span "Please select..." at bounding box center [645, 546] width 89 height 20
click at [676, 604] on li "No" at bounding box center [784, 618] width 393 height 34
click at [694, 636] on button "Please select..." at bounding box center [784, 642] width 395 height 35
click at [680, 670] on li "Yes" at bounding box center [784, 681] width 393 height 34
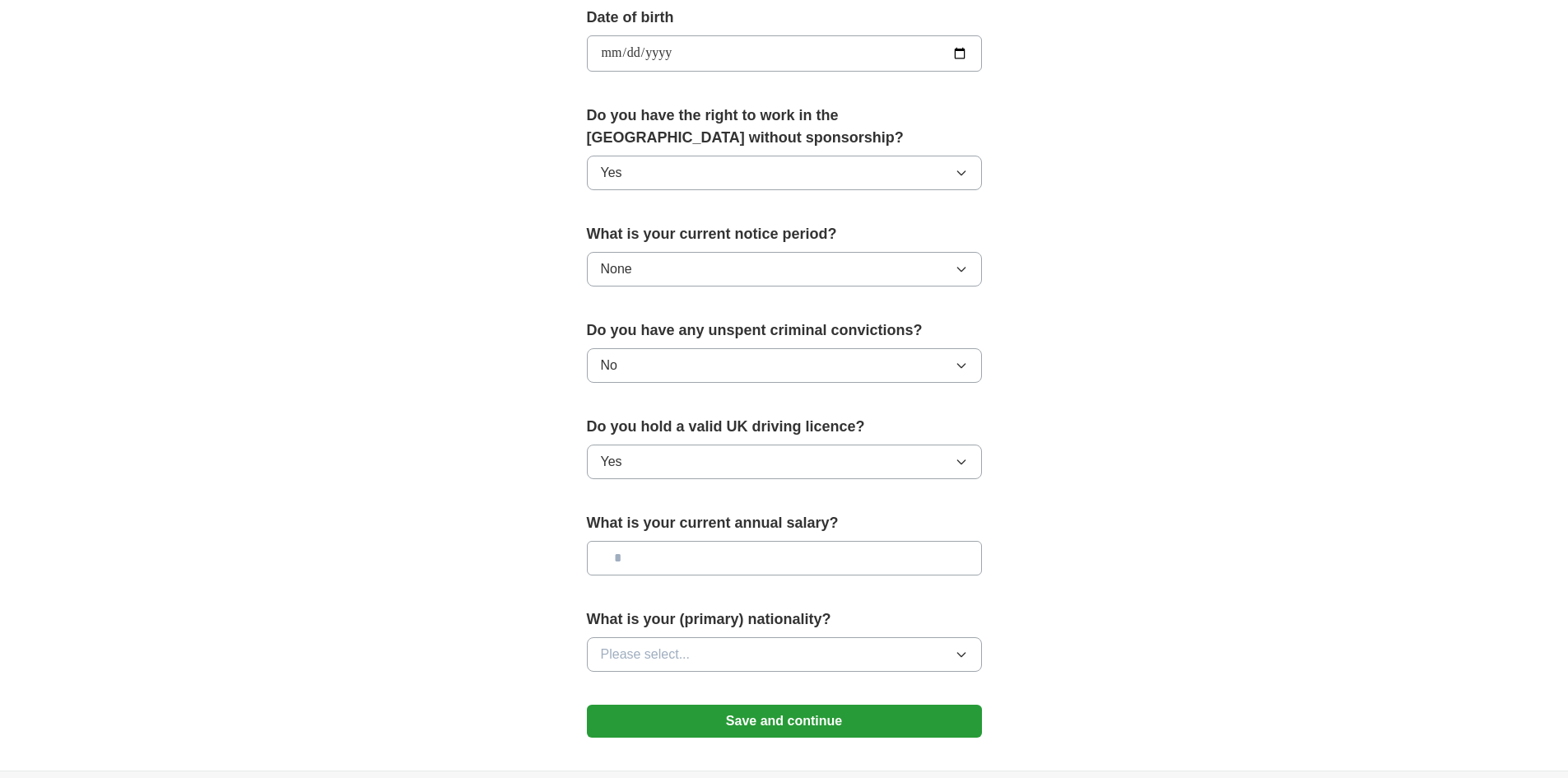
scroll to position [823, 0]
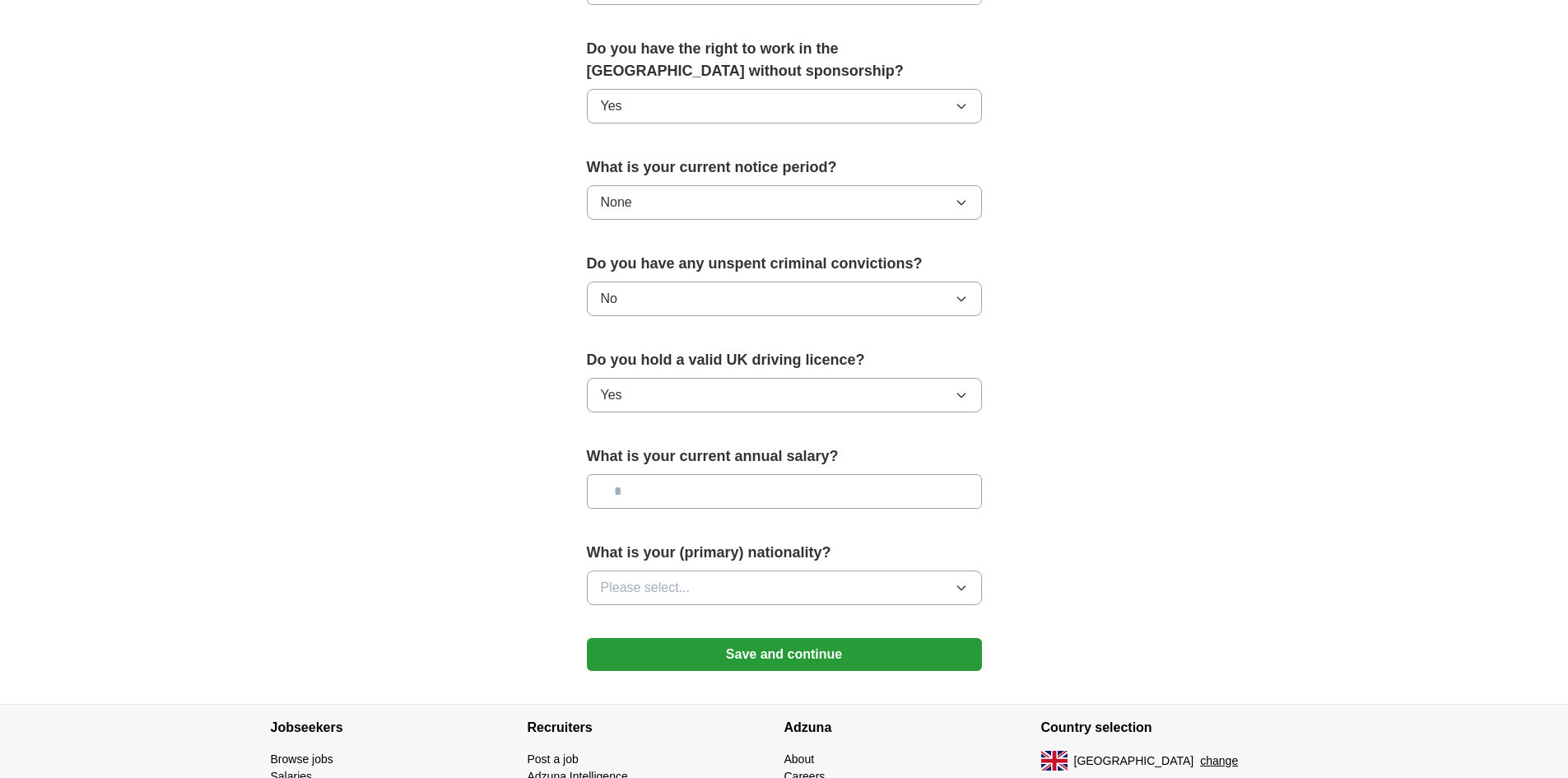
click at [668, 483] on input "text" at bounding box center [784, 491] width 395 height 35
click at [673, 503] on input "text" at bounding box center [784, 491] width 395 height 35
type input "**"
click at [596, 591] on button "Please select..." at bounding box center [784, 588] width 395 height 35
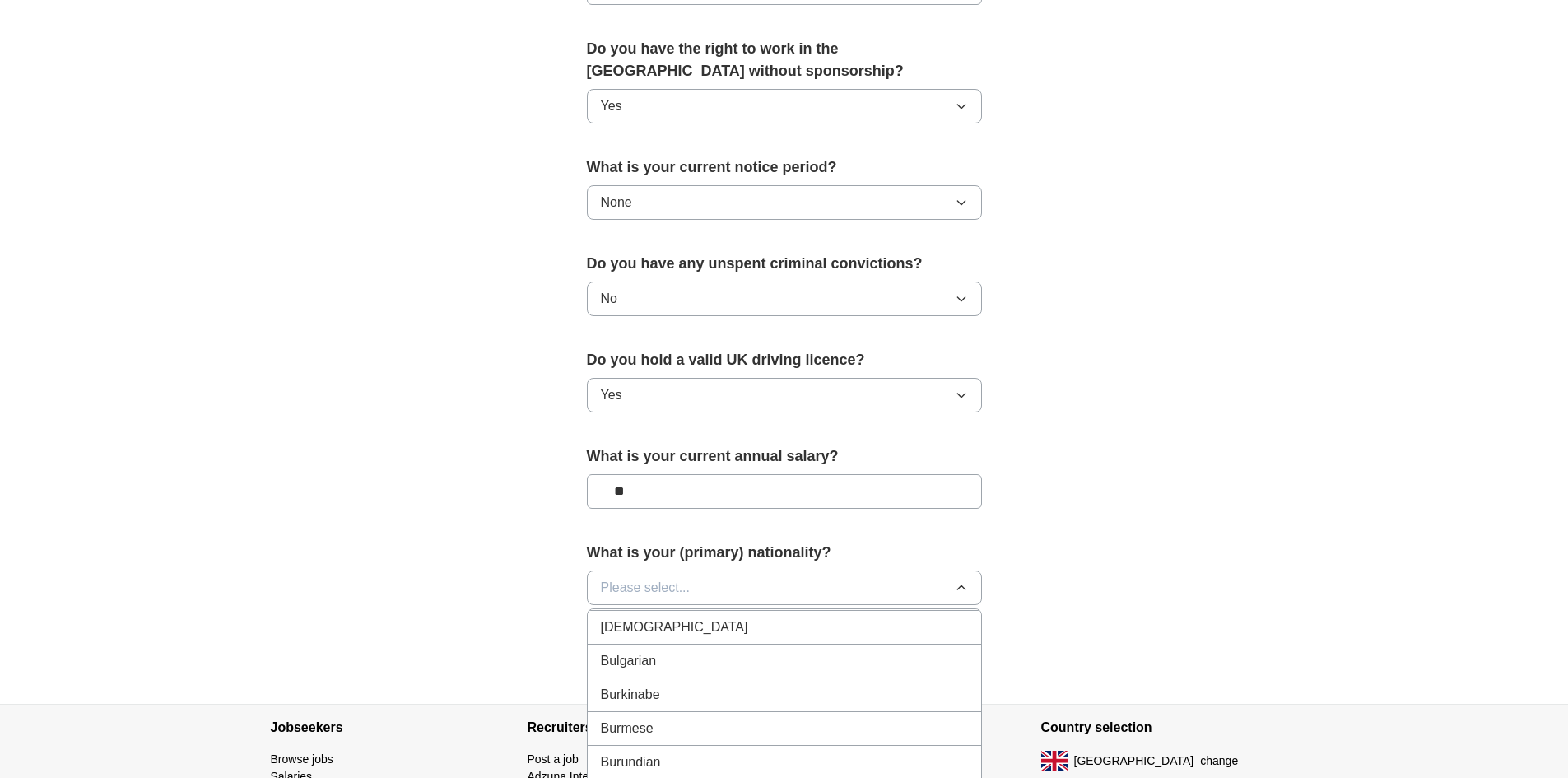
scroll to position [906, 0]
click at [647, 591] on span "Please select..." at bounding box center [645, 587] width 89 height 20
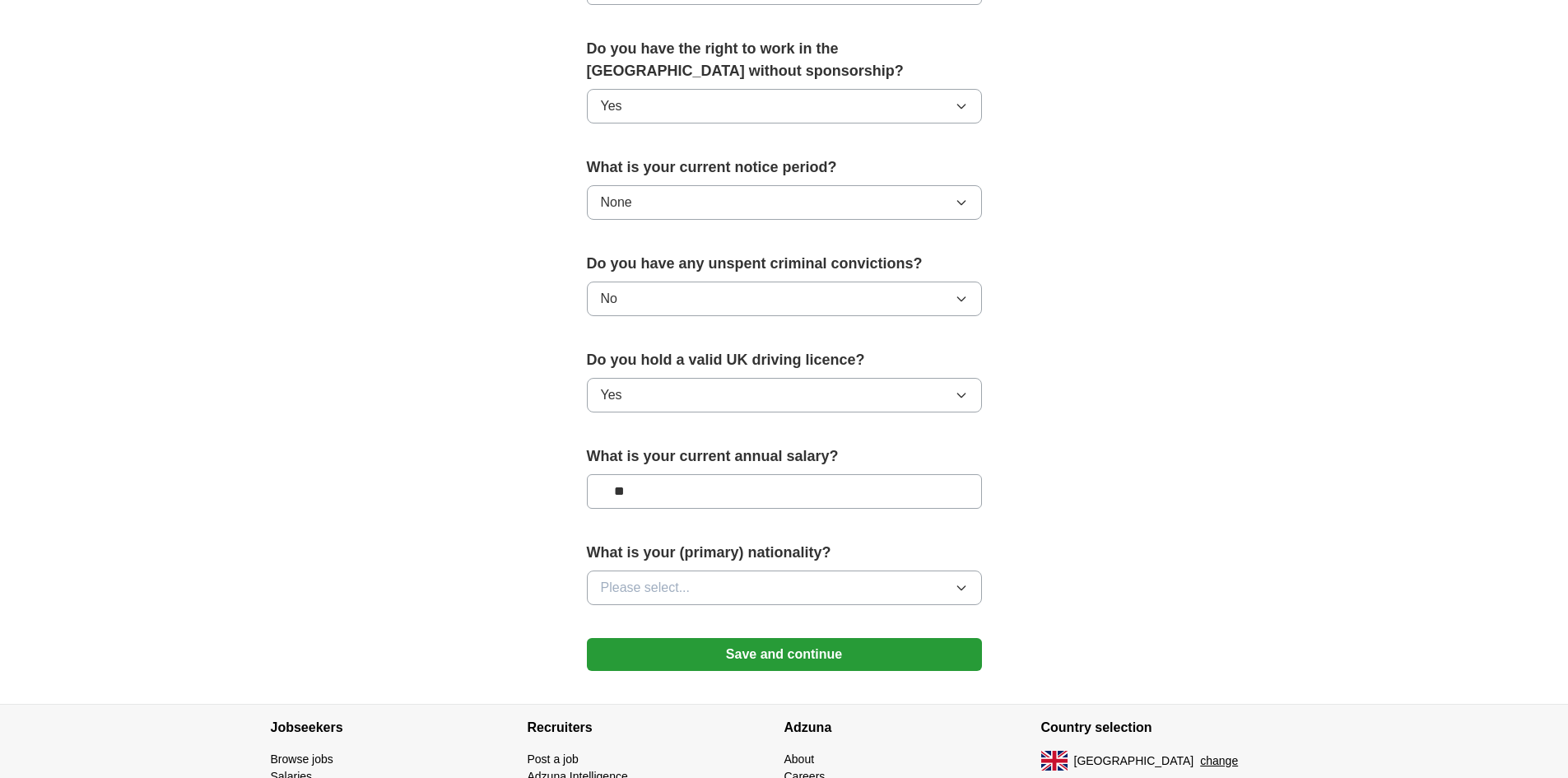
click at [644, 598] on button "Please select..." at bounding box center [784, 588] width 395 height 35
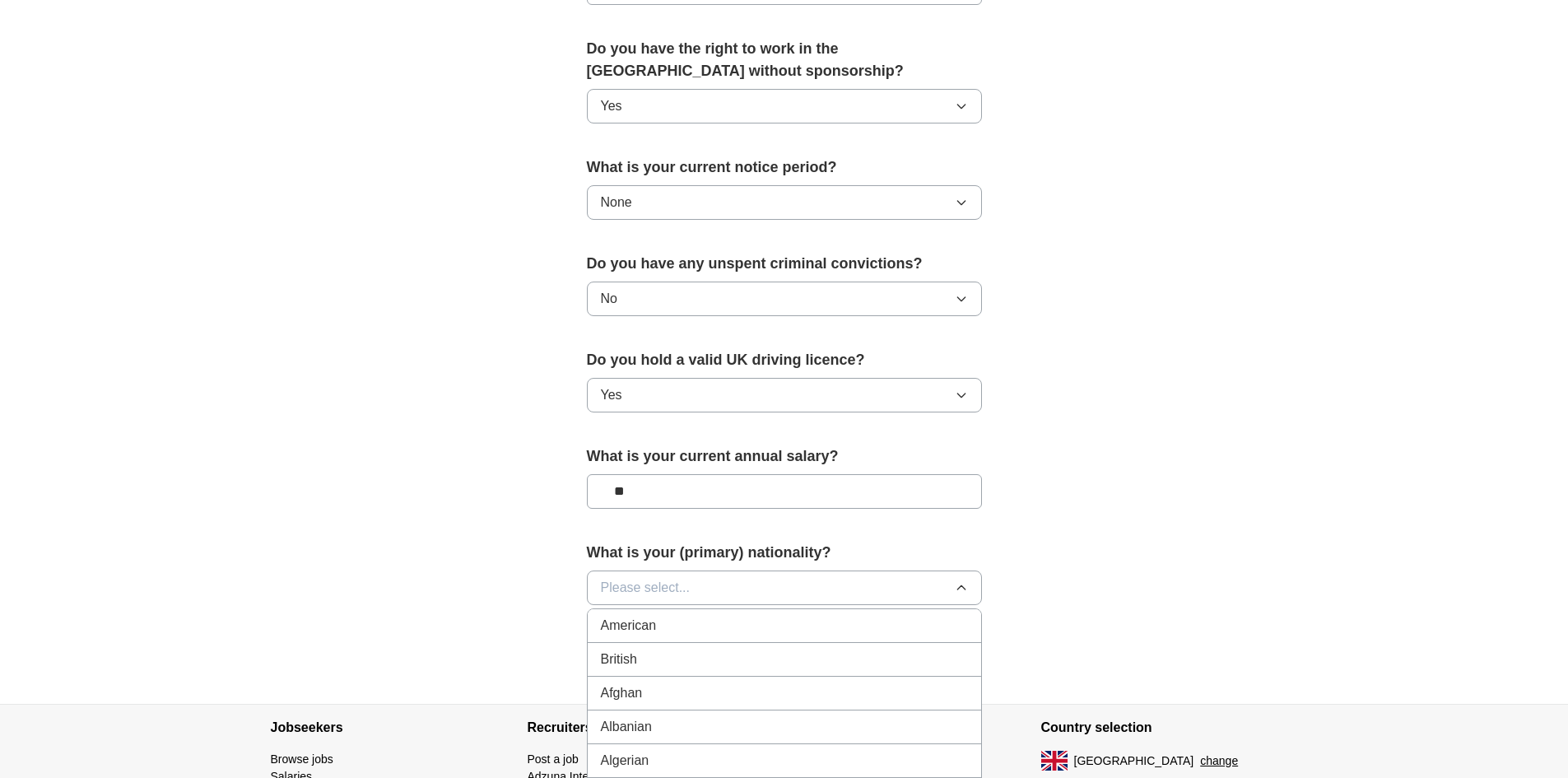
scroll to position [741, 0]
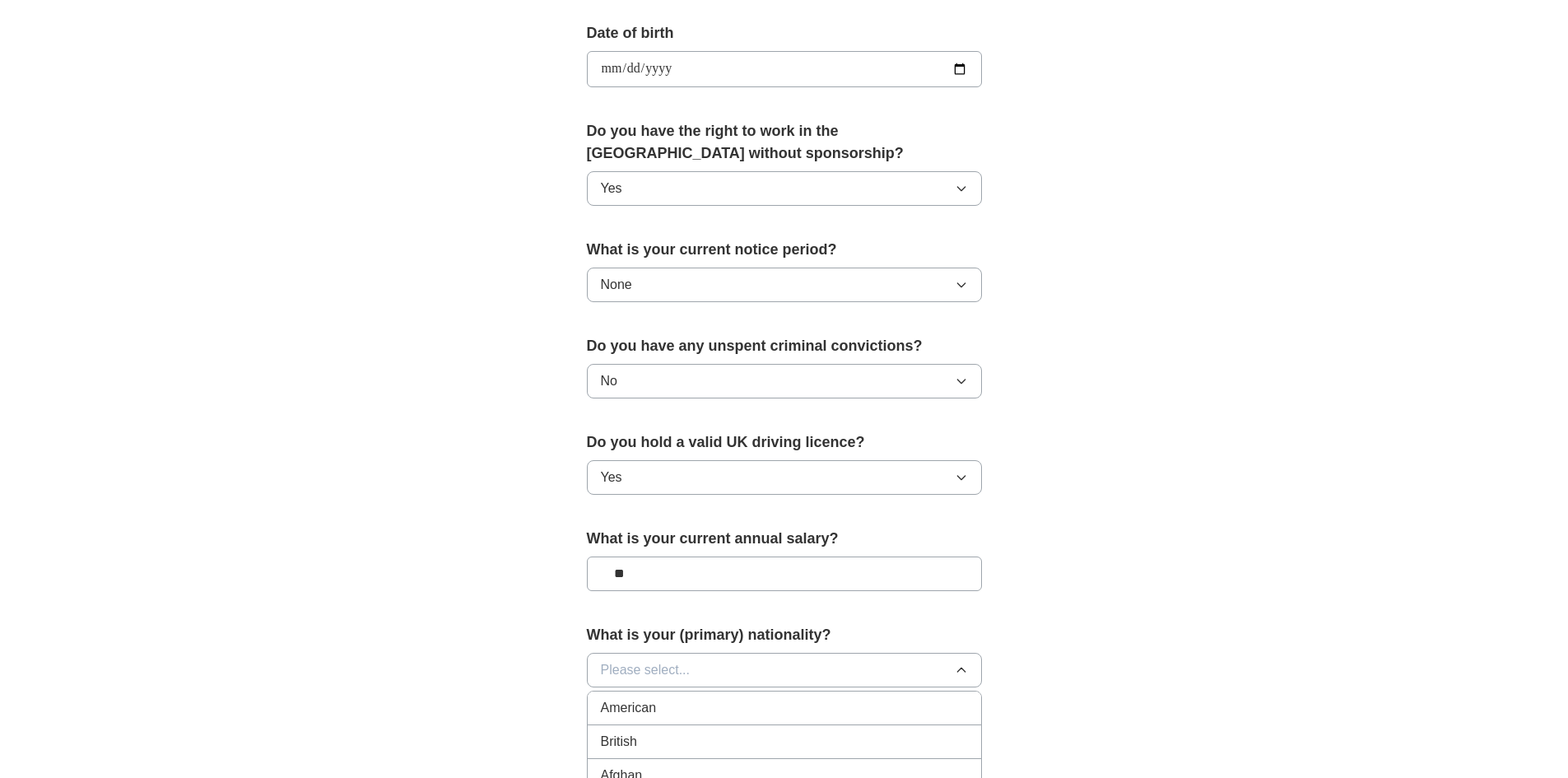
click at [651, 732] on div "British" at bounding box center [784, 741] width 367 height 20
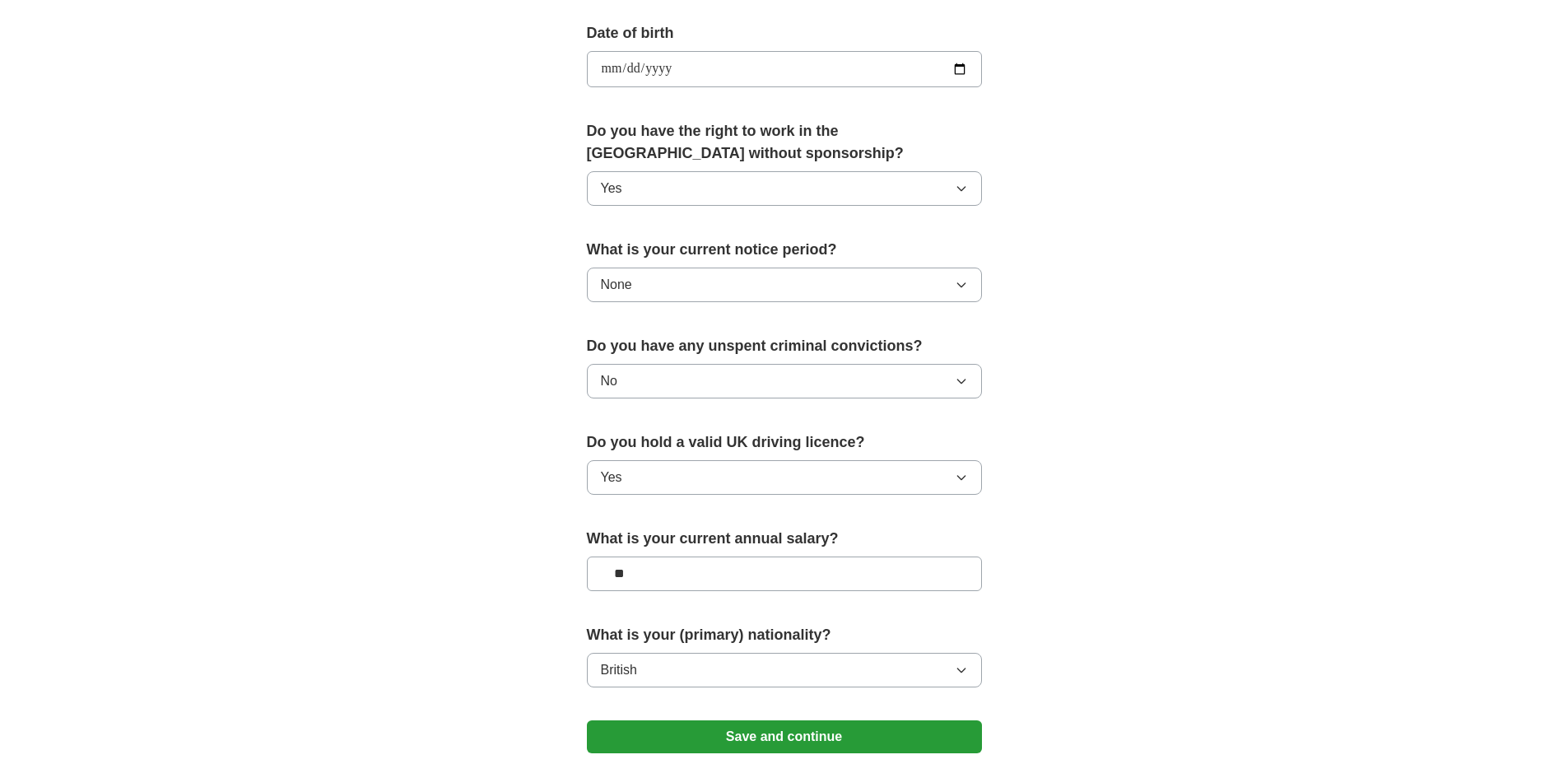
click at [664, 728] on button "Save and continue" at bounding box center [784, 737] width 395 height 33
